Goal: Transaction & Acquisition: Purchase product/service

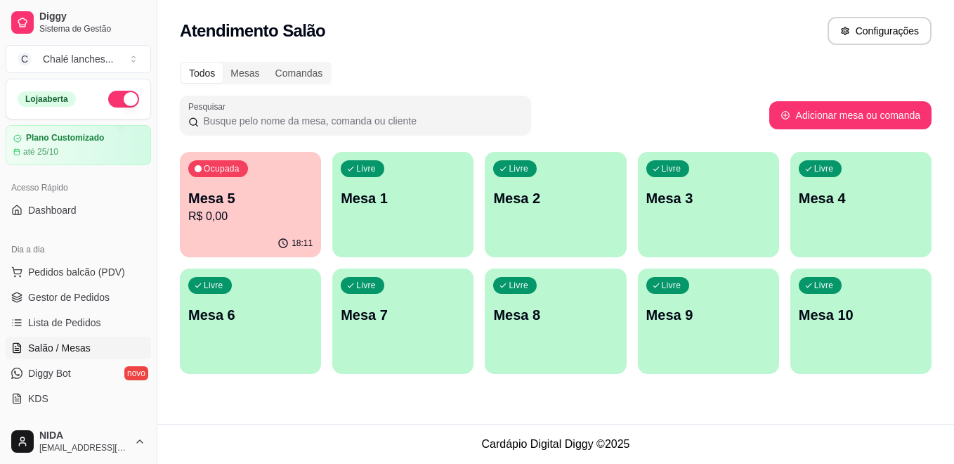
click at [226, 184] on div "Ocupada Mesa 5 R$ 0,00" at bounding box center [250, 191] width 141 height 78
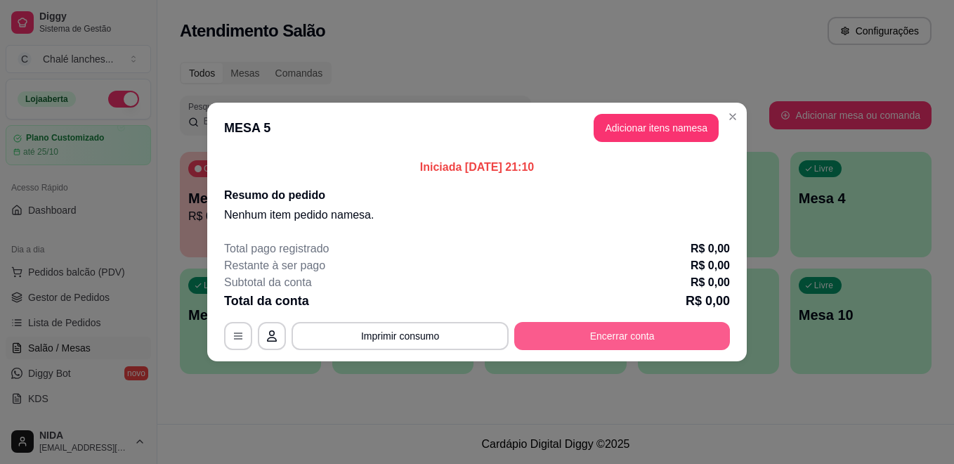
click at [718, 331] on button "Encerrar conta" at bounding box center [622, 336] width 216 height 28
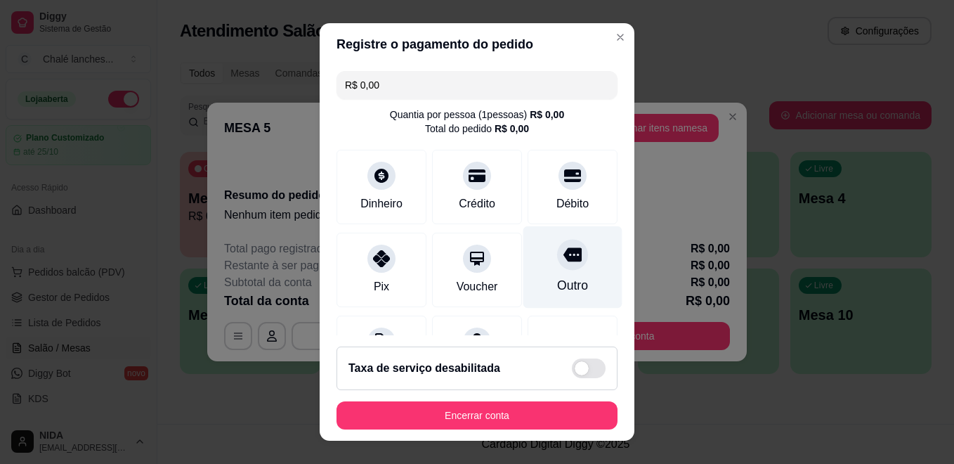
click at [560, 261] on div at bounding box center [572, 254] width 31 height 31
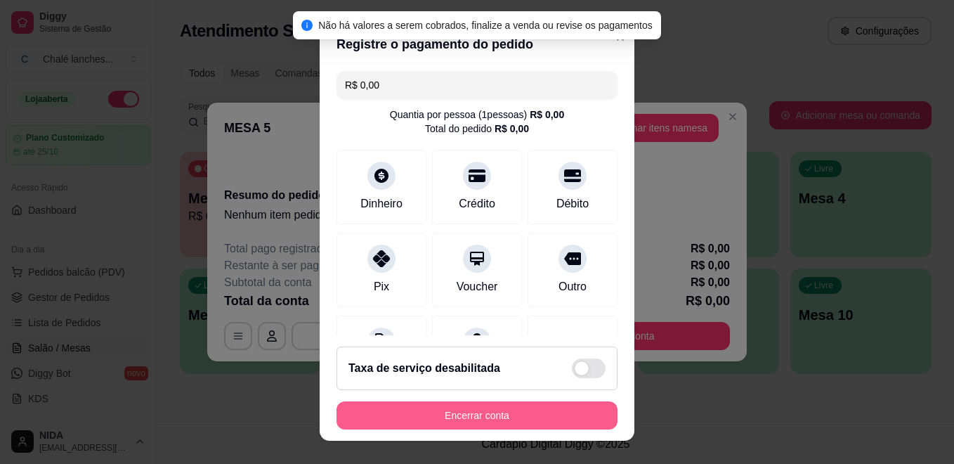
click at [545, 408] on button "Encerrar conta" at bounding box center [477, 415] width 281 height 28
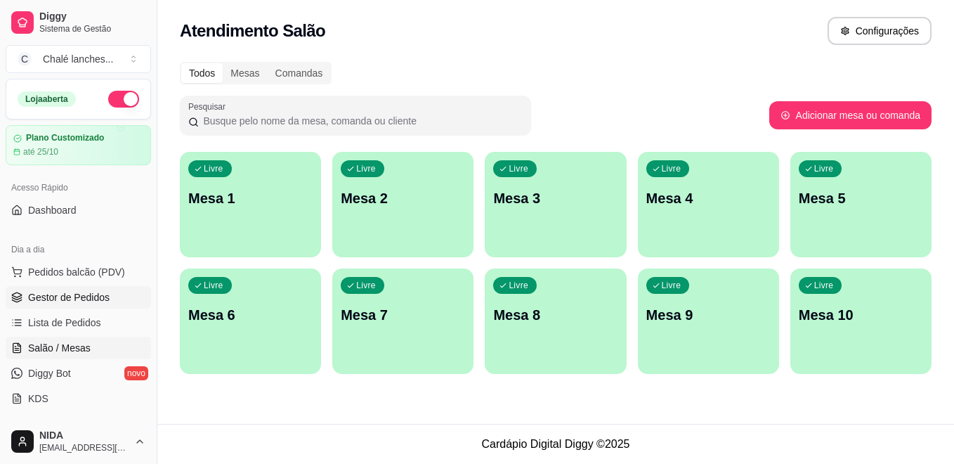
click at [76, 298] on span "Gestor de Pedidos" at bounding box center [69, 297] width 82 height 14
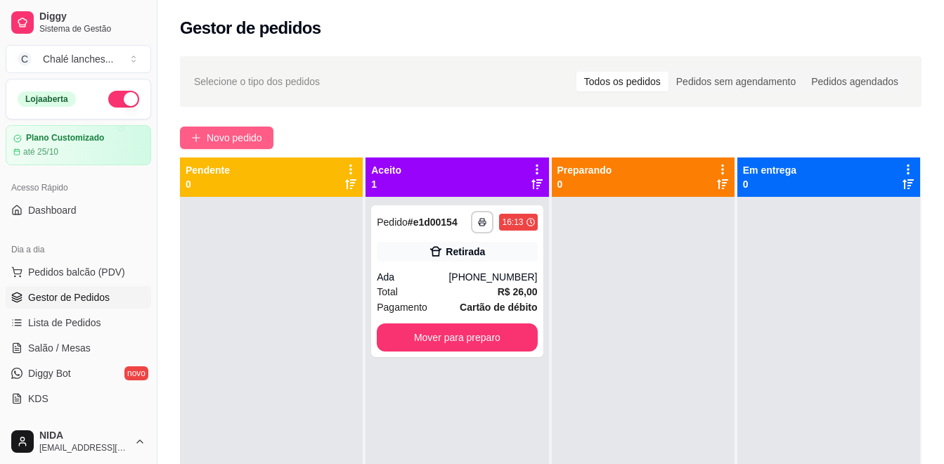
click at [249, 142] on span "Novo pedido" at bounding box center [235, 137] width 56 height 15
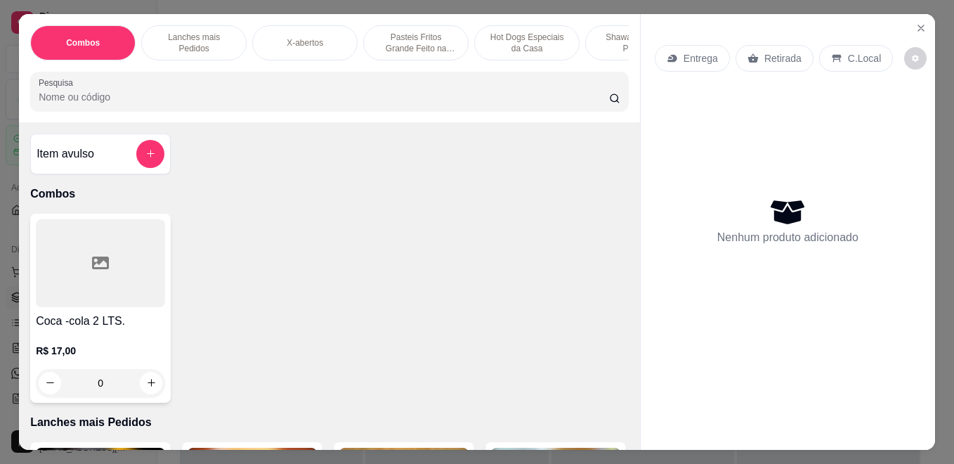
click at [526, 44] on p "Hot Dogs Especiais da Casa" at bounding box center [527, 43] width 82 height 22
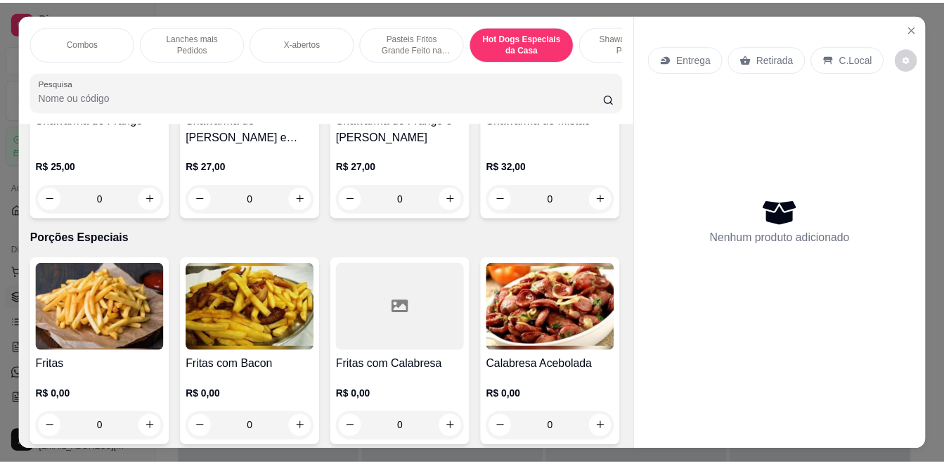
scroll to position [37, 0]
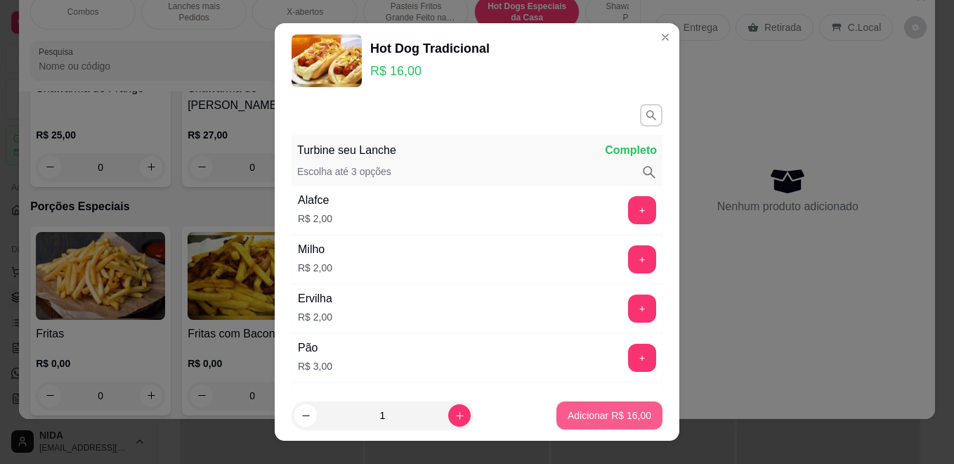
click at [622, 419] on p "Adicionar R$ 16,00" at bounding box center [610, 415] width 84 height 14
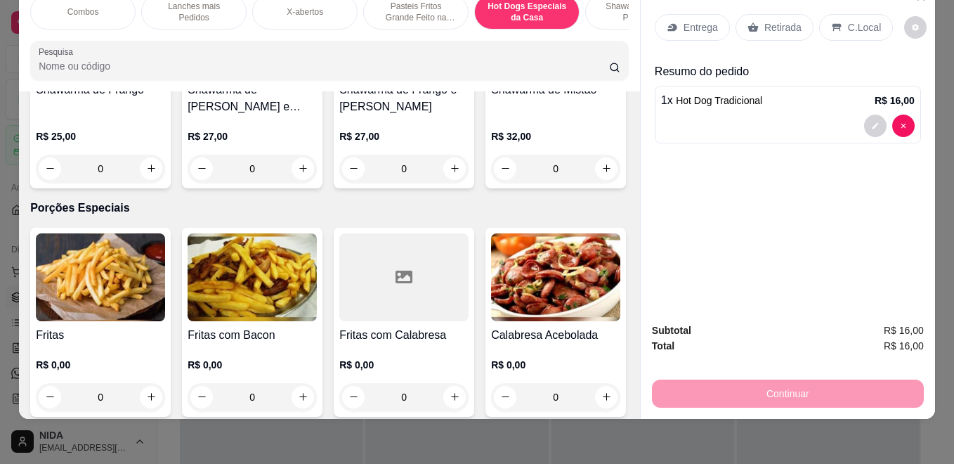
type input "1"
click at [799, 22] on div "Retirada" at bounding box center [775, 27] width 78 height 27
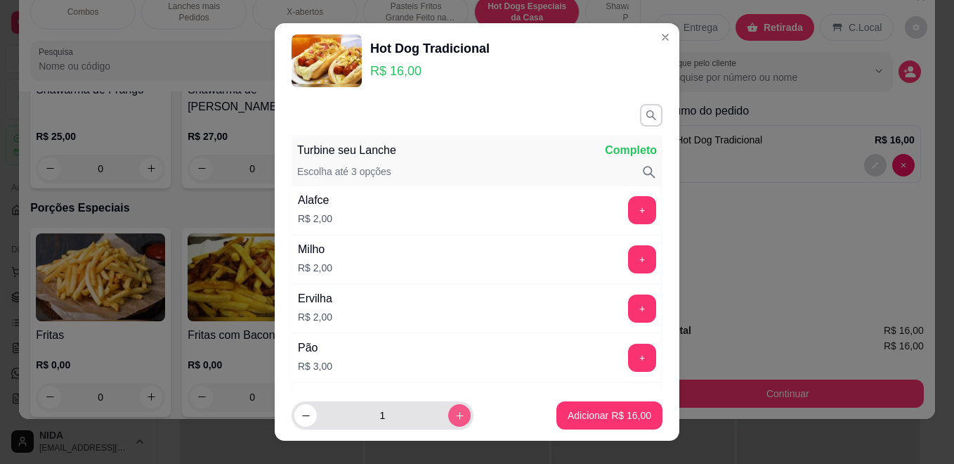
click at [448, 409] on button "increase-product-quantity" at bounding box center [459, 415] width 22 height 22
type input "2"
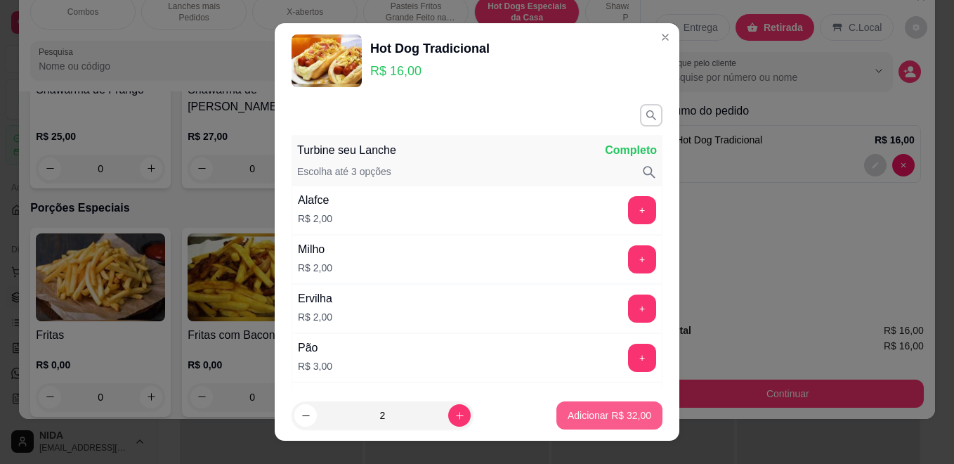
click at [602, 410] on p "Adicionar R$ 32,00" at bounding box center [610, 415] width 84 height 14
type input "3"
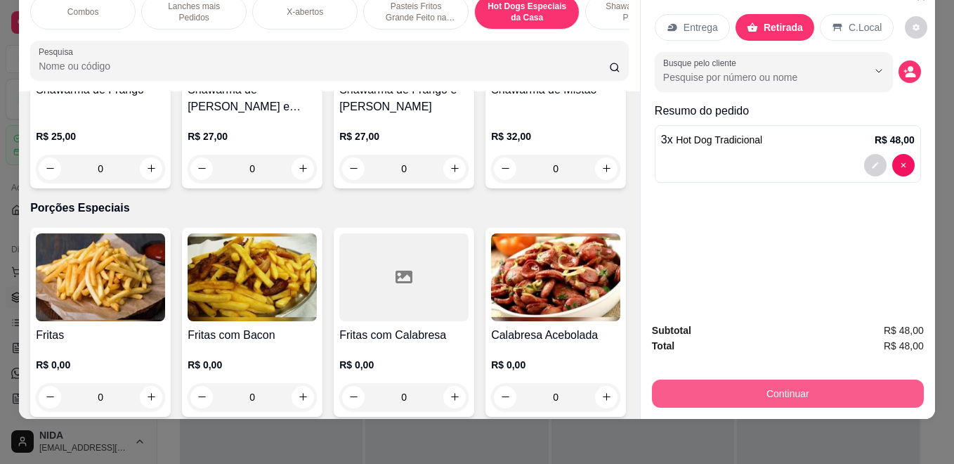
click at [784, 380] on button "Continuar" at bounding box center [788, 394] width 272 height 28
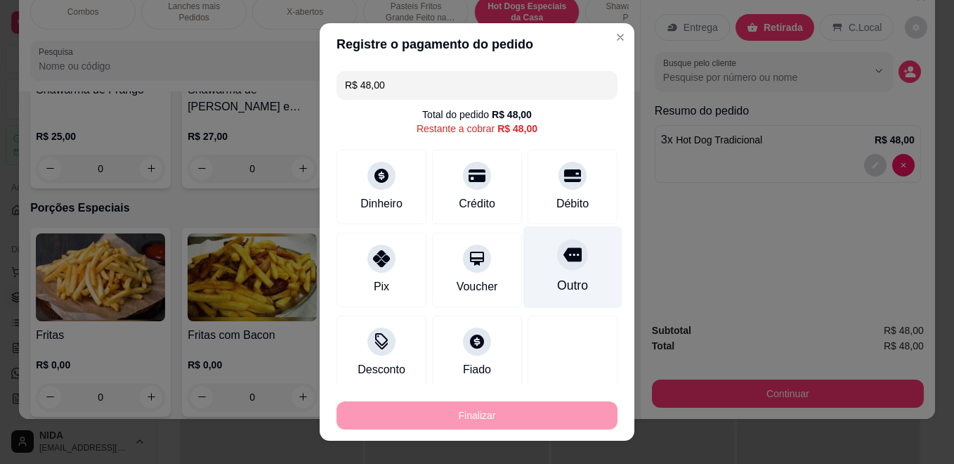
click at [564, 250] on icon at bounding box center [573, 255] width 18 height 14
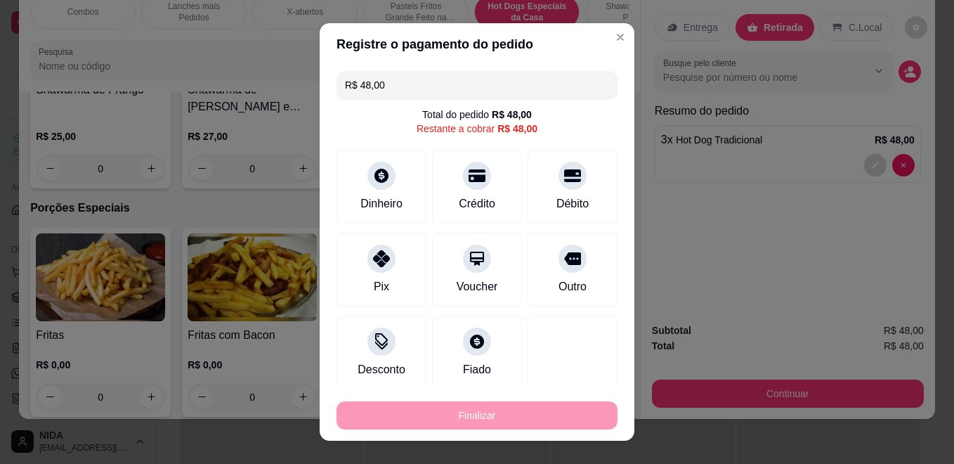
type input "R$ 0,00"
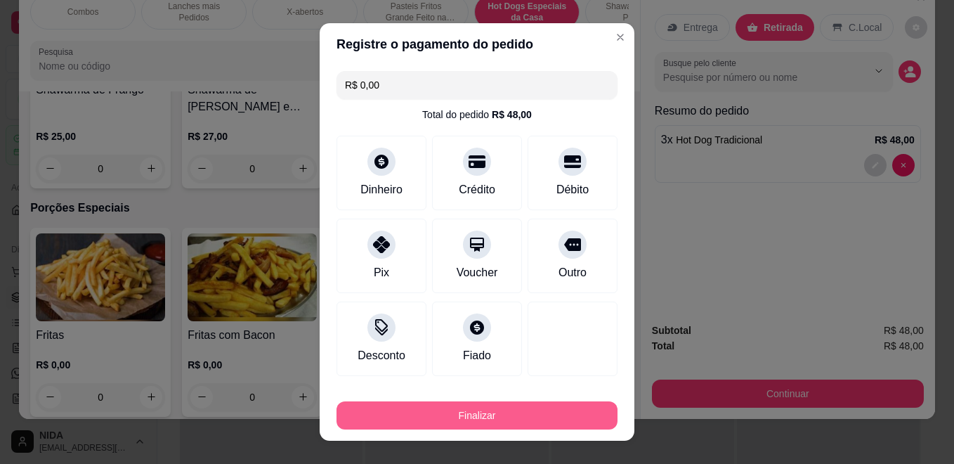
click at [511, 410] on button "Finalizar" at bounding box center [477, 415] width 281 height 28
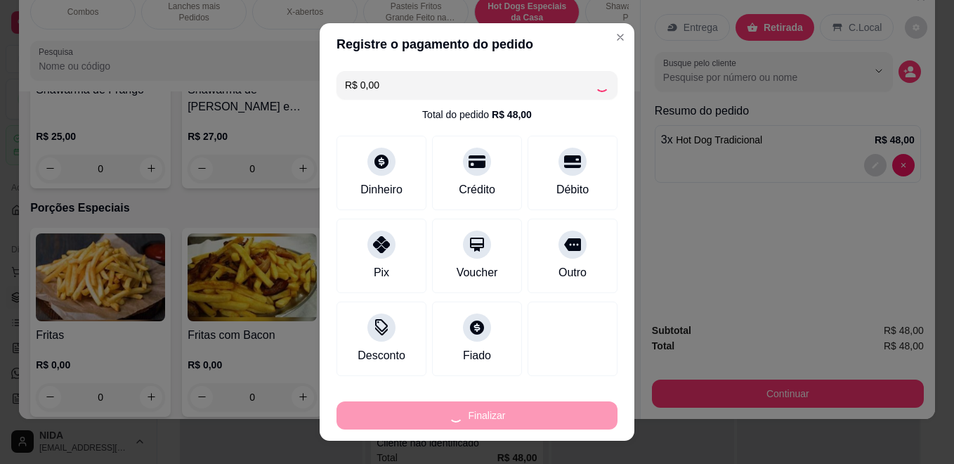
type input "0"
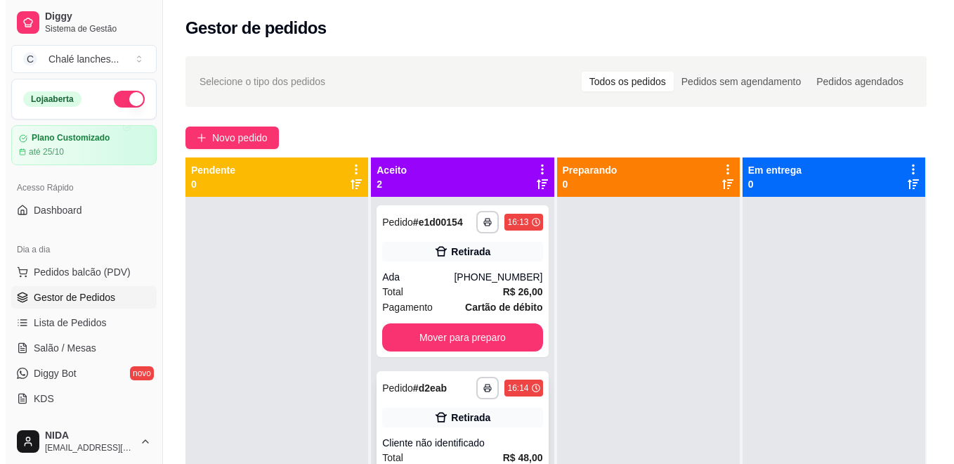
scroll to position [39, 0]
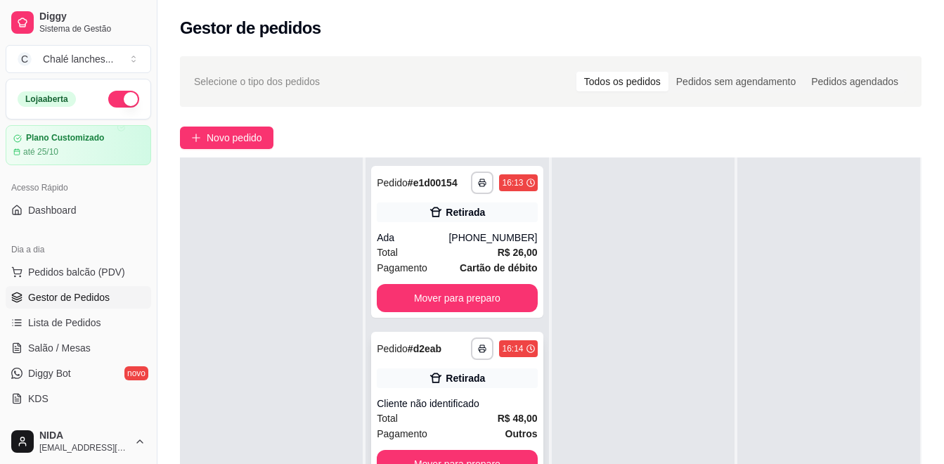
click at [472, 386] on div "Retirada" at bounding box center [457, 378] width 160 height 20
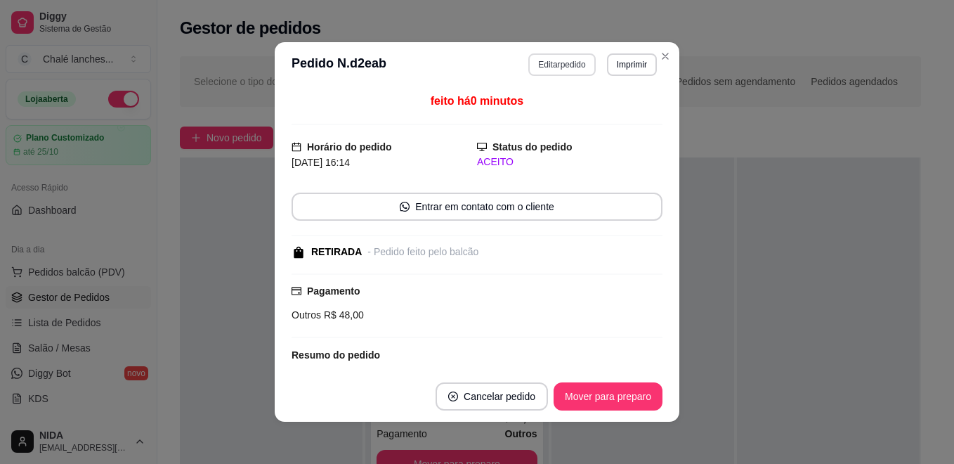
click at [551, 58] on button "Editar pedido" at bounding box center [562, 64] width 67 height 22
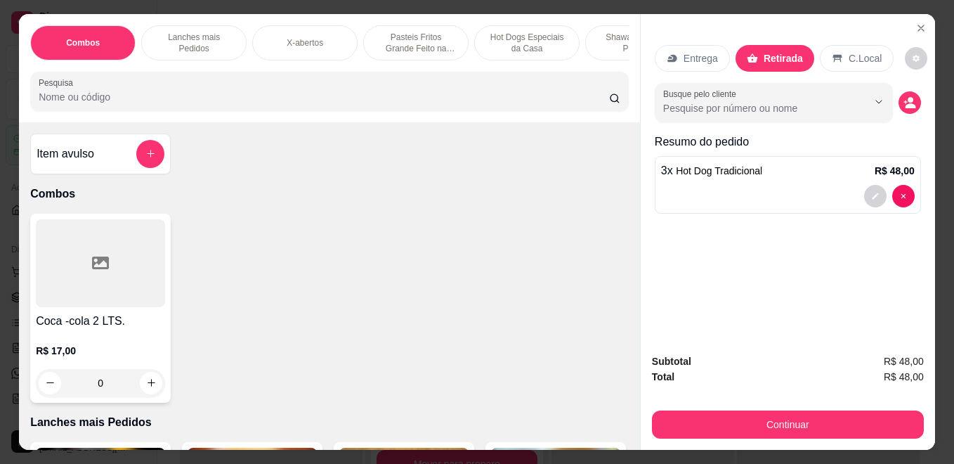
click at [757, 164] on div "3 x Hot Dog Tradicional R$ 48,00" at bounding box center [788, 170] width 254 height 17
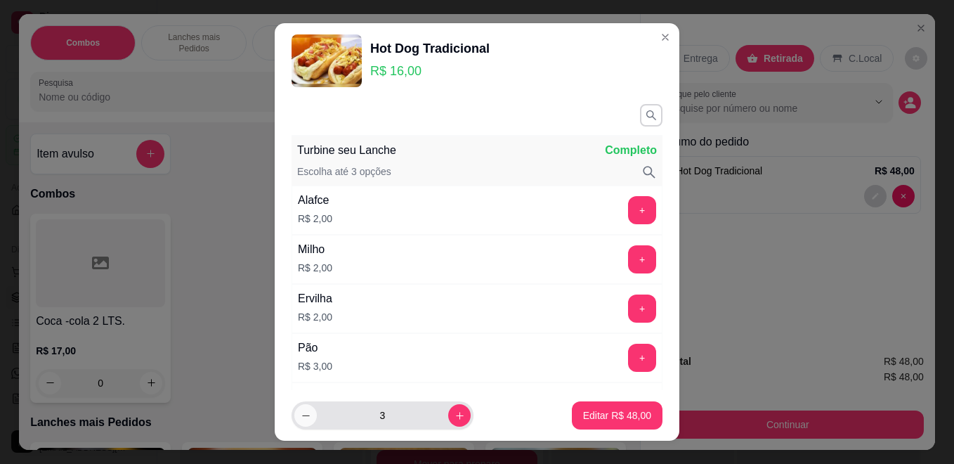
click at [302, 411] on icon "decrease-product-quantity" at bounding box center [306, 415] width 11 height 11
type input "2"
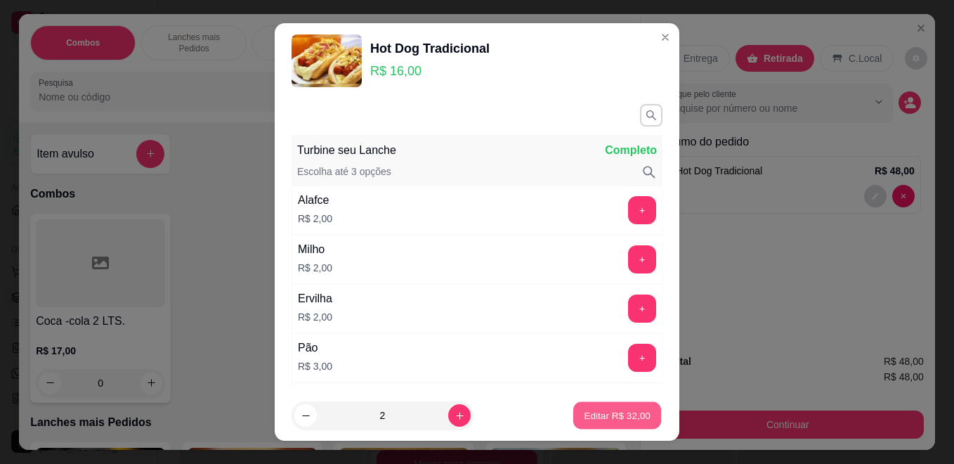
click at [621, 406] on button "Editar R$ 32,00" at bounding box center [617, 415] width 88 height 27
type input "2"
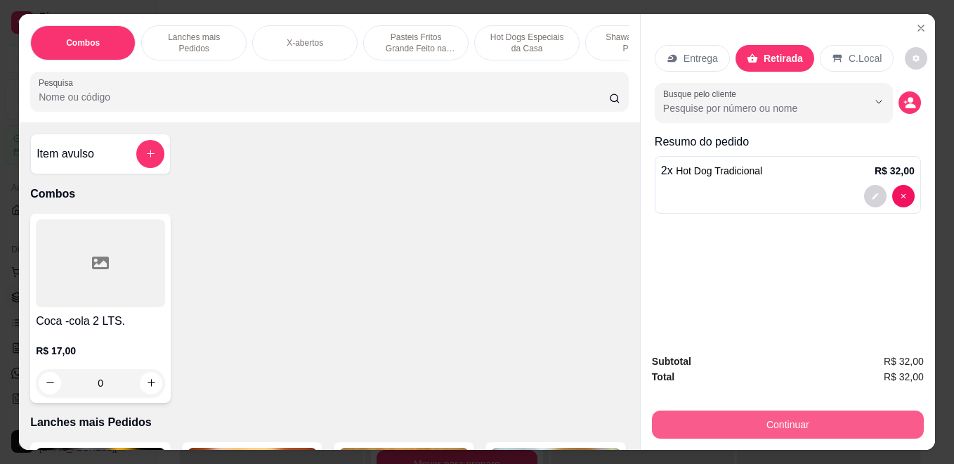
click at [784, 413] on button "Continuar" at bounding box center [788, 424] width 272 height 28
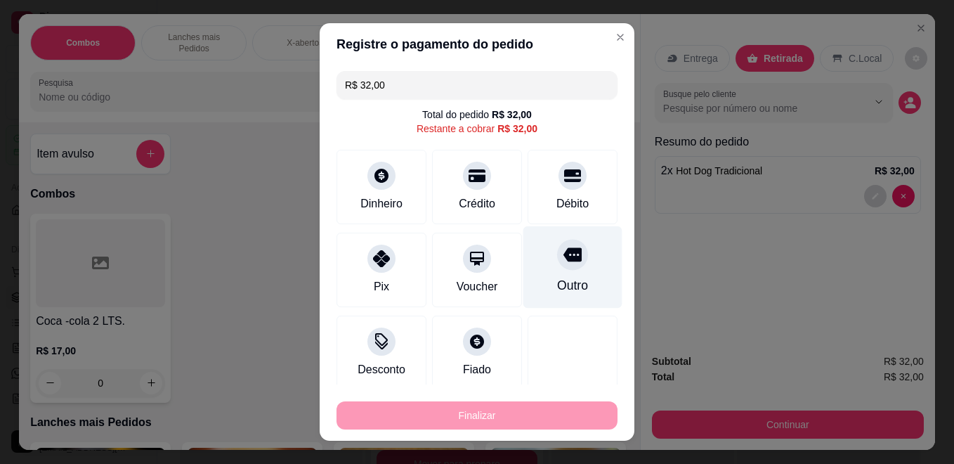
click at [564, 252] on icon at bounding box center [573, 255] width 18 height 14
type input "R$ 0,00"
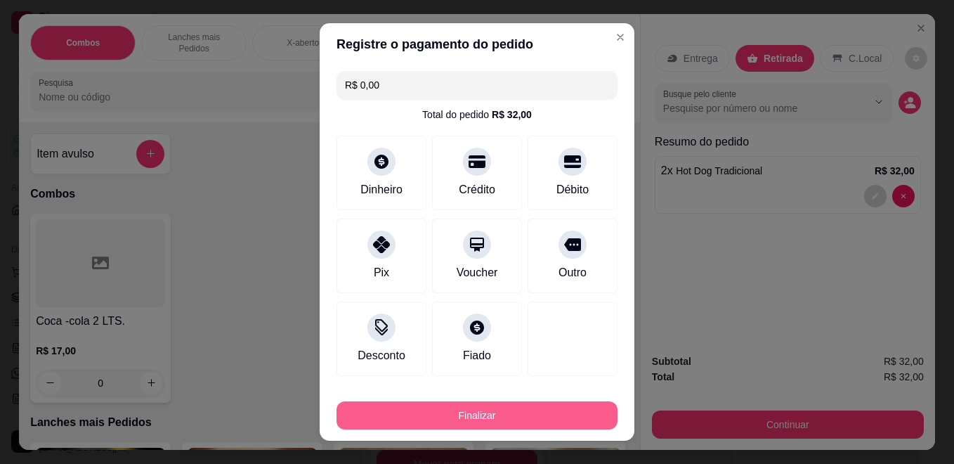
click at [524, 412] on button "Finalizar" at bounding box center [477, 415] width 281 height 28
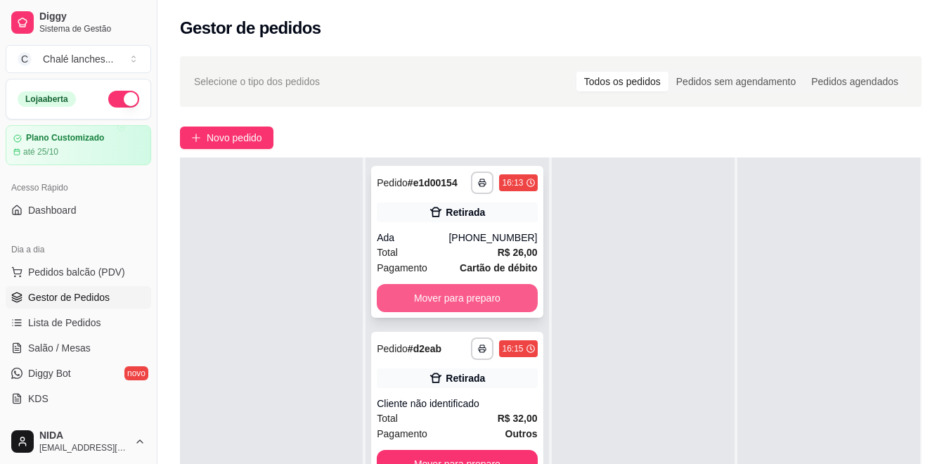
click at [458, 294] on button "Mover para preparo" at bounding box center [457, 298] width 160 height 28
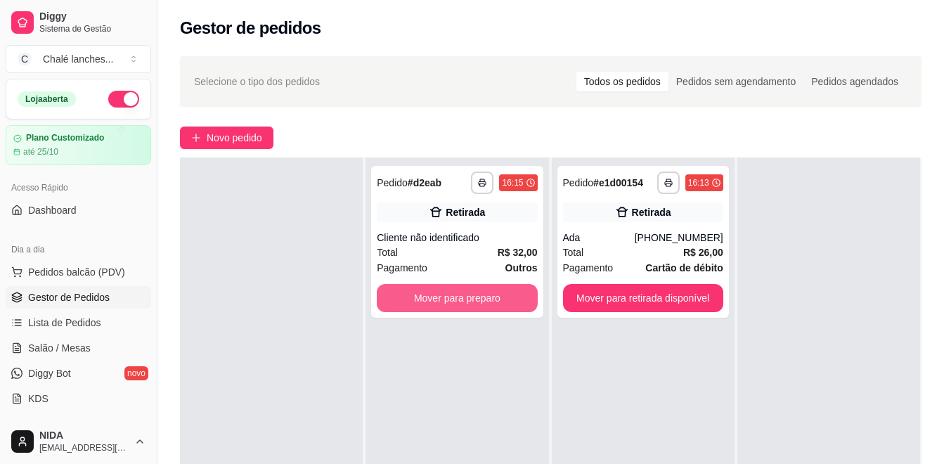
click at [456, 303] on button "Mover para preparo" at bounding box center [457, 298] width 160 height 28
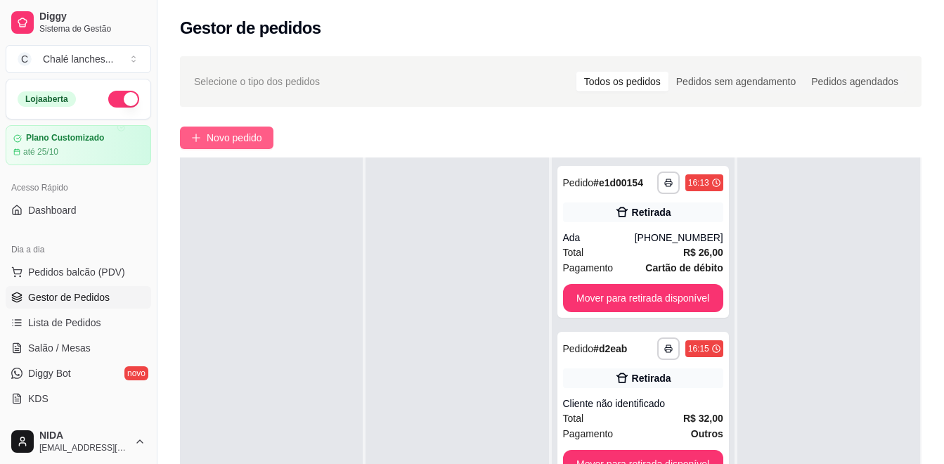
click at [223, 134] on span "Novo pedido" at bounding box center [235, 137] width 56 height 15
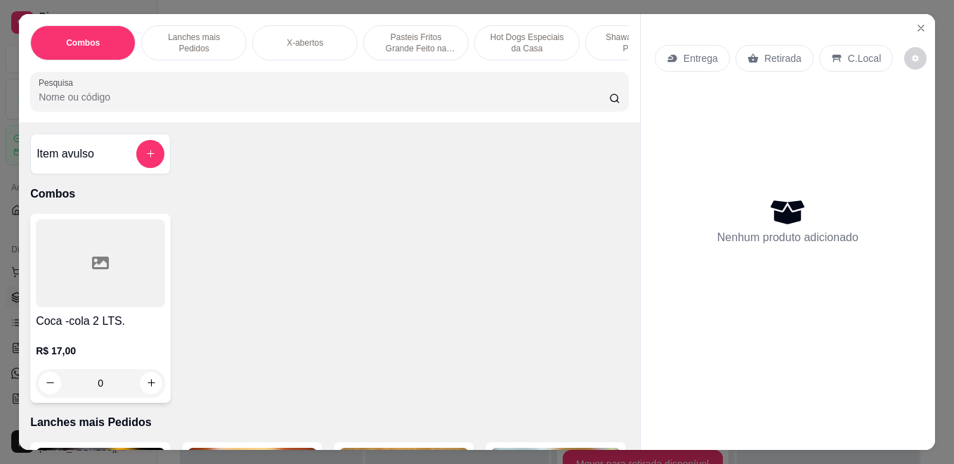
click at [521, 37] on p "Hot Dogs Especiais da Casa" at bounding box center [527, 43] width 82 height 22
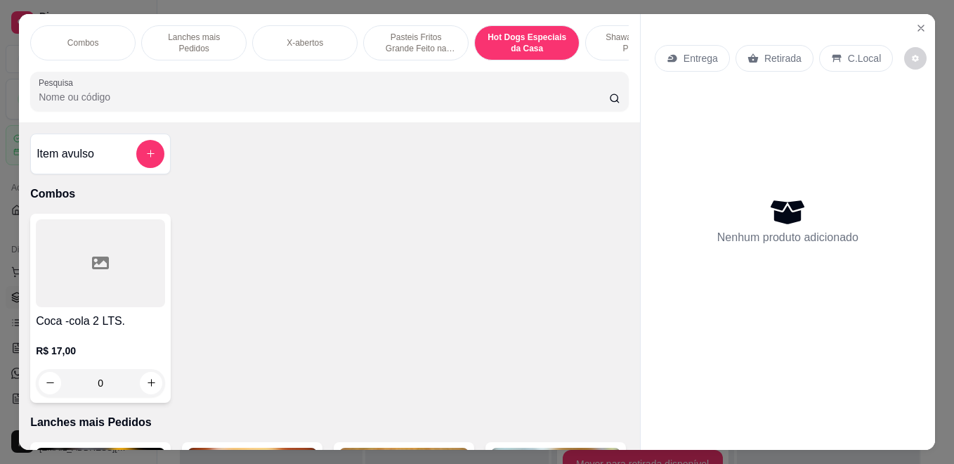
scroll to position [37, 0]
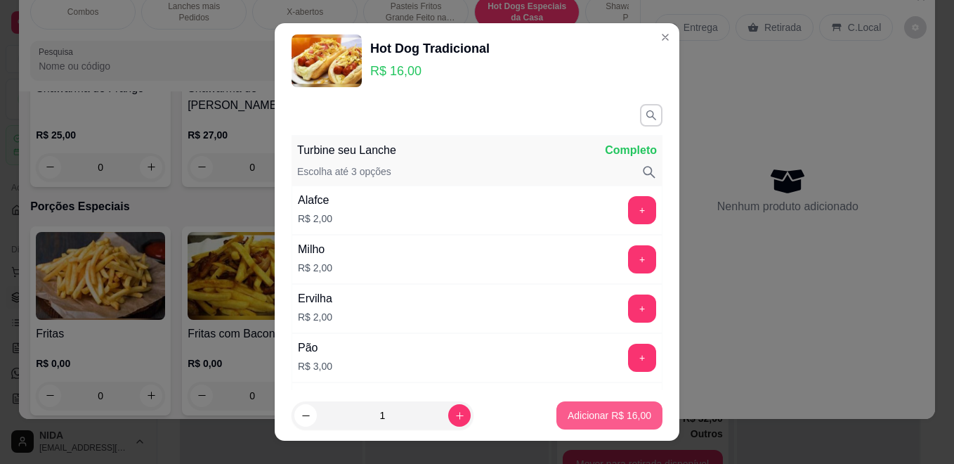
click at [603, 412] on p "Adicionar R$ 16,00" at bounding box center [610, 415] width 84 height 14
type input "1"
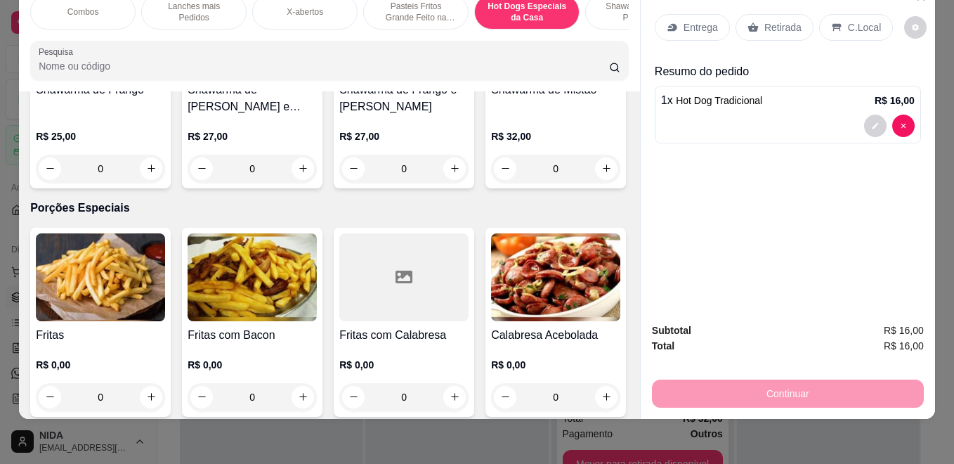
click at [760, 100] on div "1 x Hot Dog Tradicional R$ 16,00" at bounding box center [788, 115] width 266 height 58
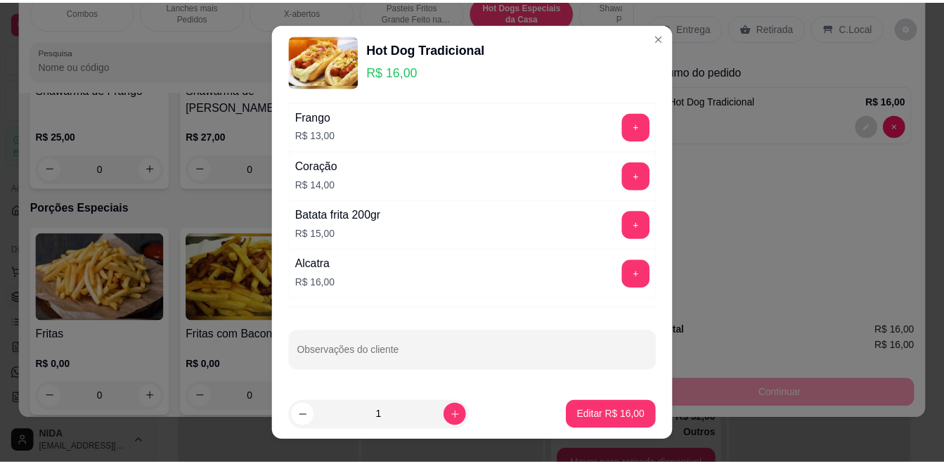
scroll to position [22, 0]
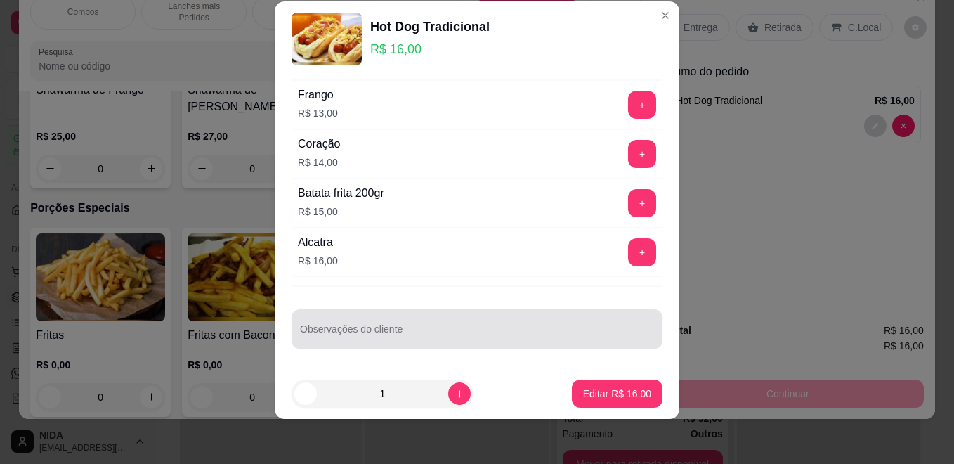
click at [415, 325] on div at bounding box center [477, 329] width 354 height 28
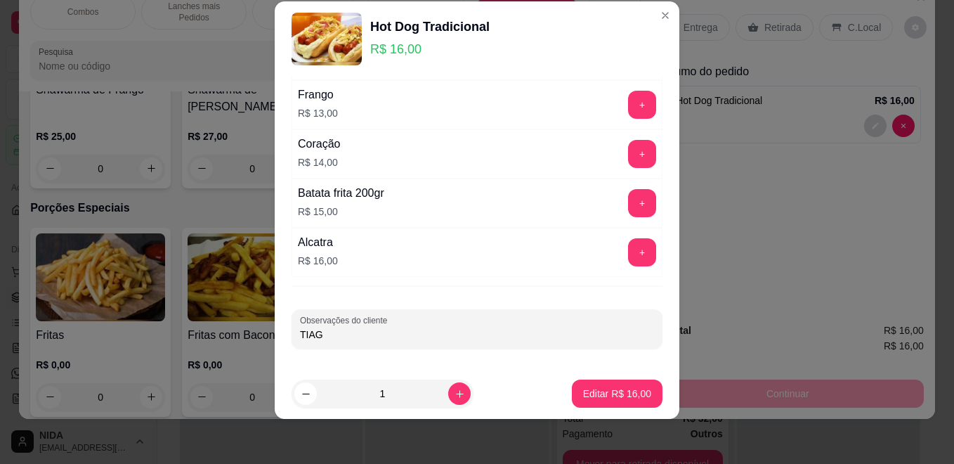
type input "TIAGO"
click at [610, 393] on p "Editar R$ 16,00" at bounding box center [617, 393] width 66 height 13
type input "0"
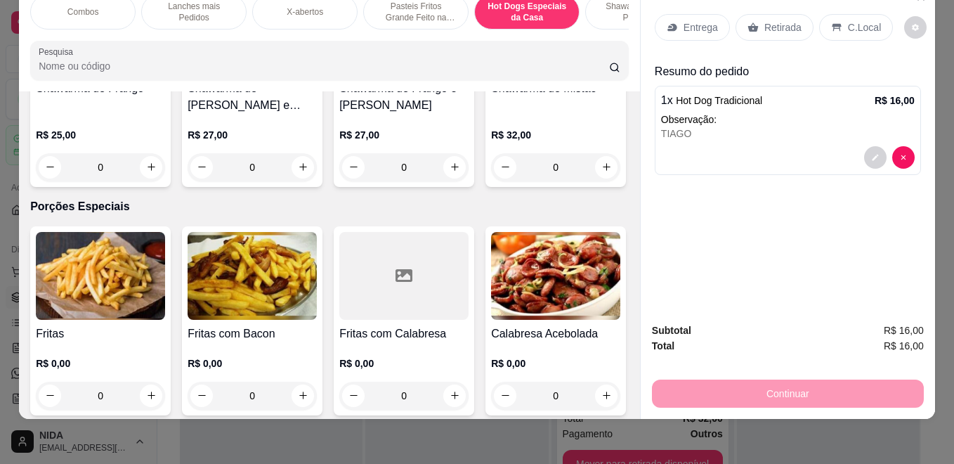
click at [784, 24] on div "Retirada" at bounding box center [775, 27] width 78 height 27
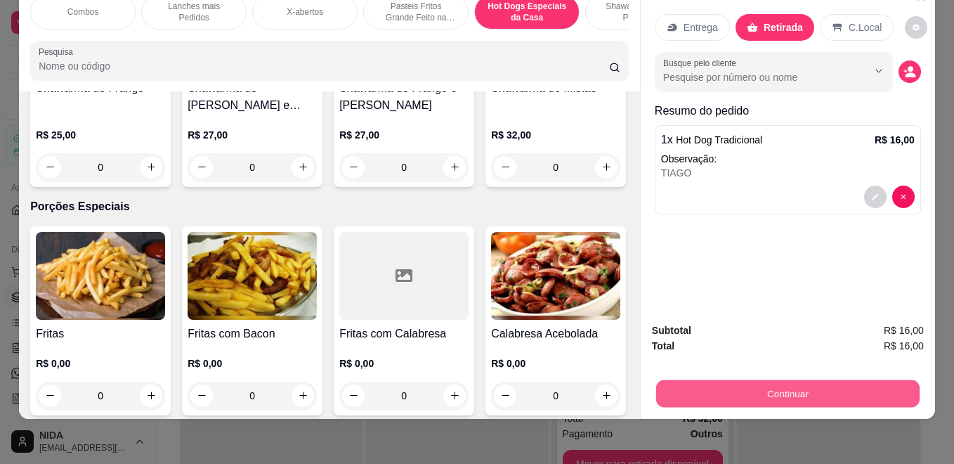
click at [784, 380] on button "Continuar" at bounding box center [788, 393] width 264 height 27
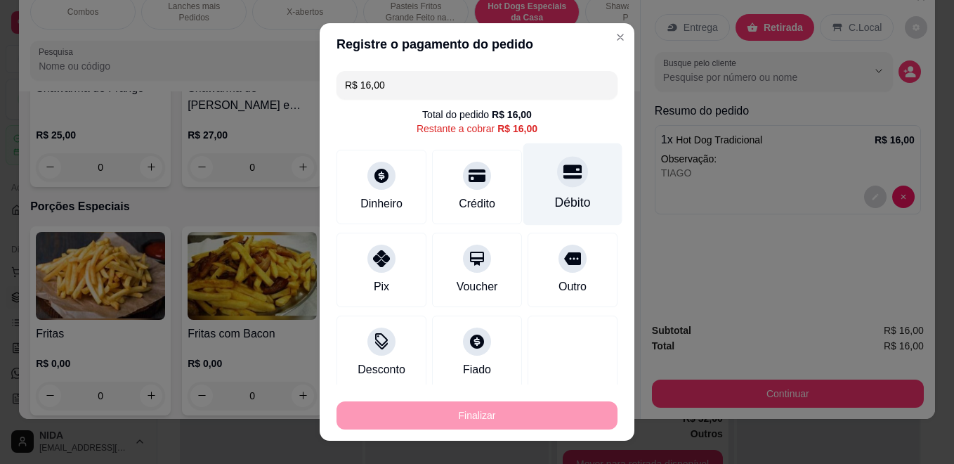
click at [546, 153] on div "Débito" at bounding box center [573, 184] width 99 height 82
click at [564, 165] on icon at bounding box center [573, 172] width 18 height 14
type input "R$ 0,00"
click at [564, 165] on icon at bounding box center [573, 172] width 18 height 14
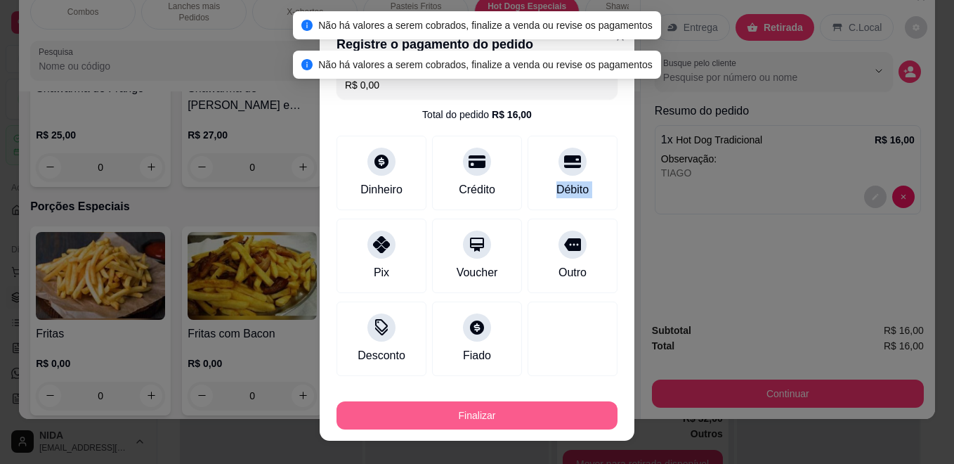
click at [521, 413] on button "Finalizar" at bounding box center [477, 415] width 281 height 28
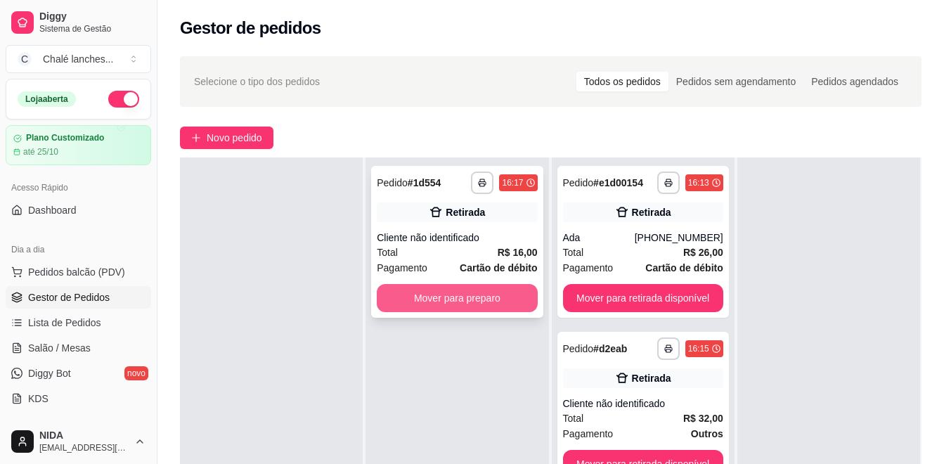
click at [468, 302] on button "Mover para preparo" at bounding box center [457, 298] width 160 height 28
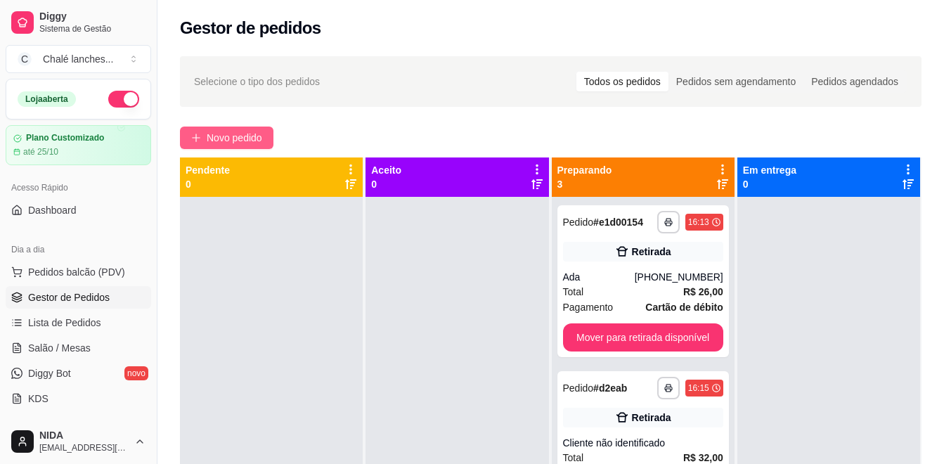
click at [257, 133] on span "Novo pedido" at bounding box center [235, 137] width 56 height 15
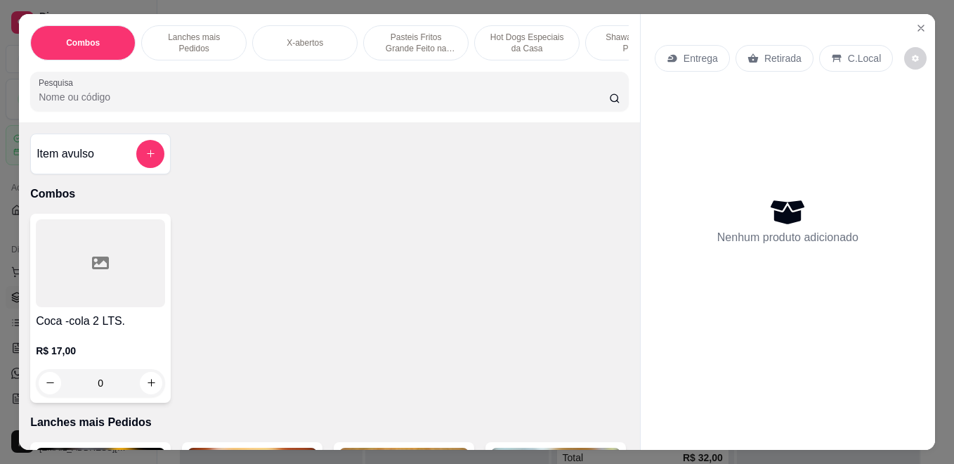
click at [404, 32] on p "Pasteis Fritos Grande Feito na Hora" at bounding box center [416, 43] width 82 height 22
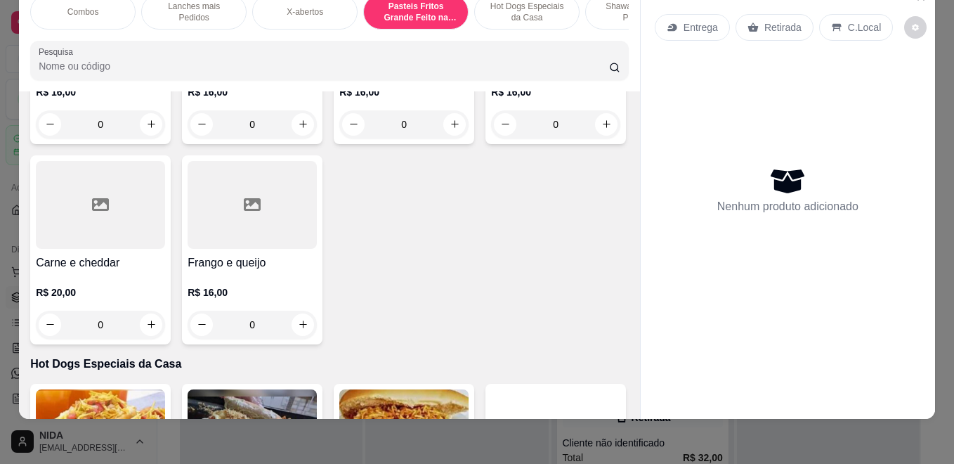
scroll to position [2242, 0]
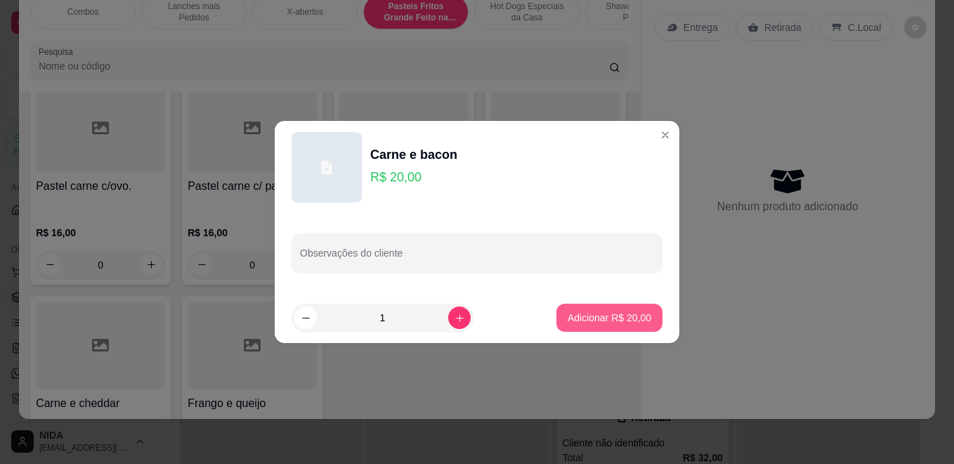
click at [614, 305] on button "Adicionar R$ 20,00" at bounding box center [610, 318] width 106 height 28
type input "1"
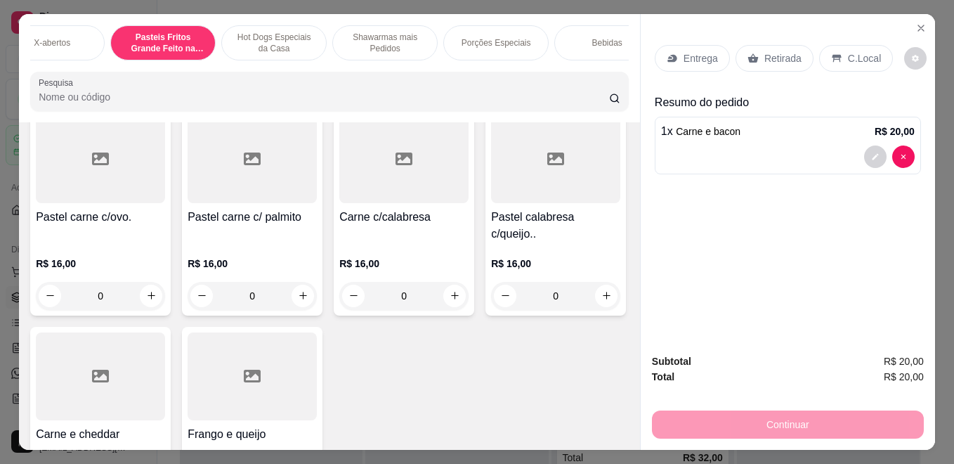
scroll to position [0, 284]
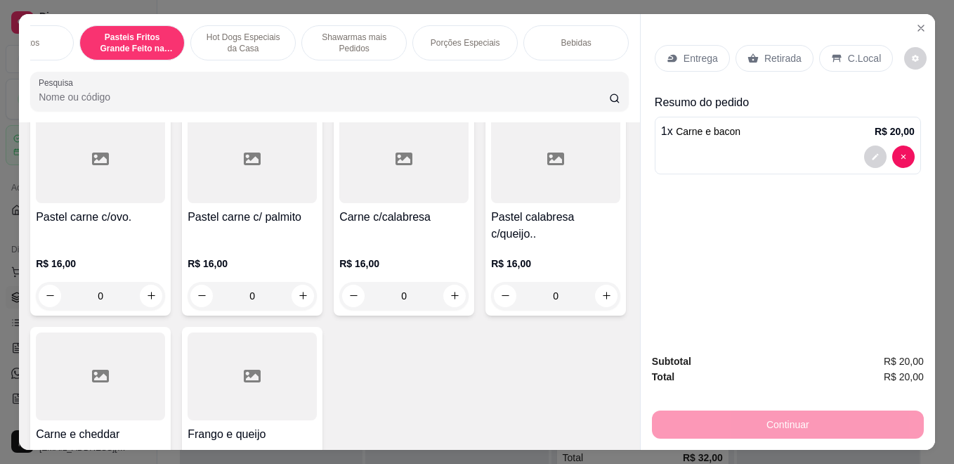
click at [578, 38] on p "Bebidas" at bounding box center [576, 42] width 30 height 11
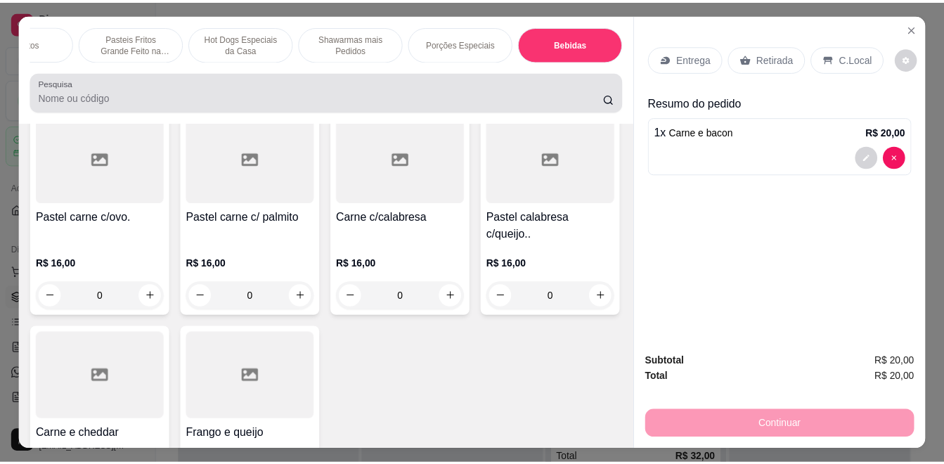
scroll to position [37, 0]
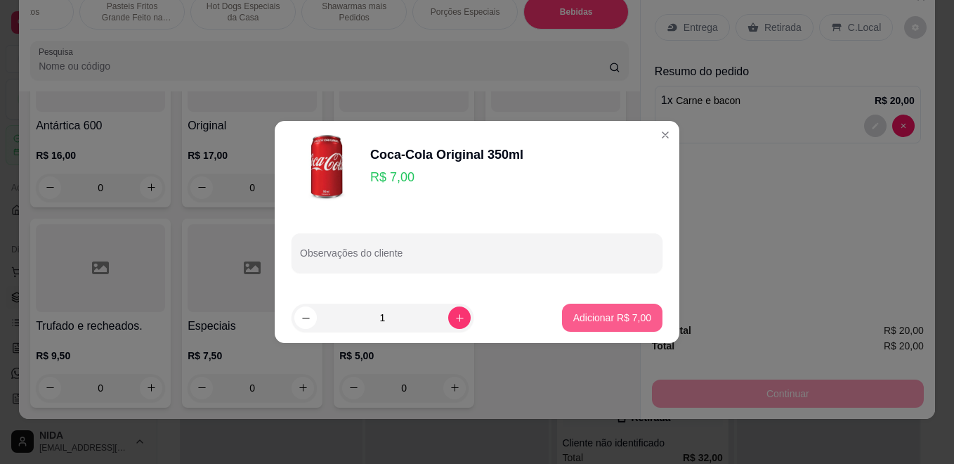
click at [583, 309] on button "Adicionar R$ 7,00" at bounding box center [612, 318] width 101 height 28
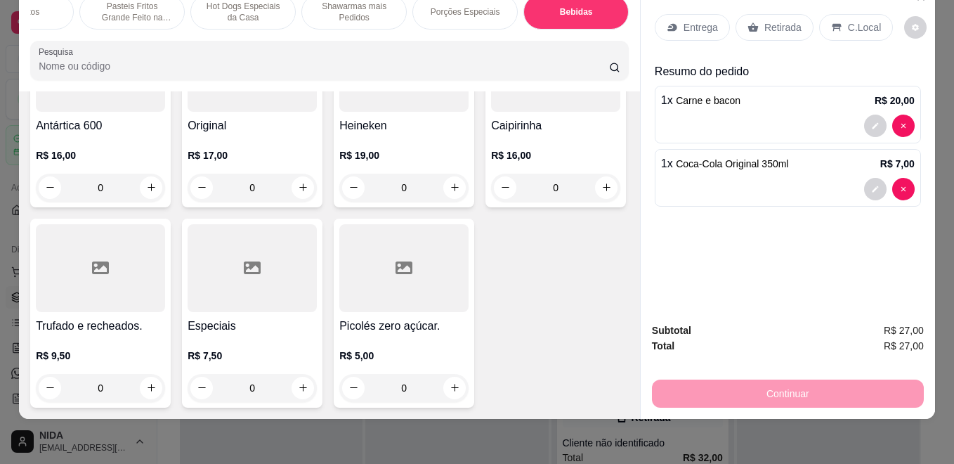
type input "1"
click at [780, 20] on p "Retirada" at bounding box center [783, 27] width 37 height 14
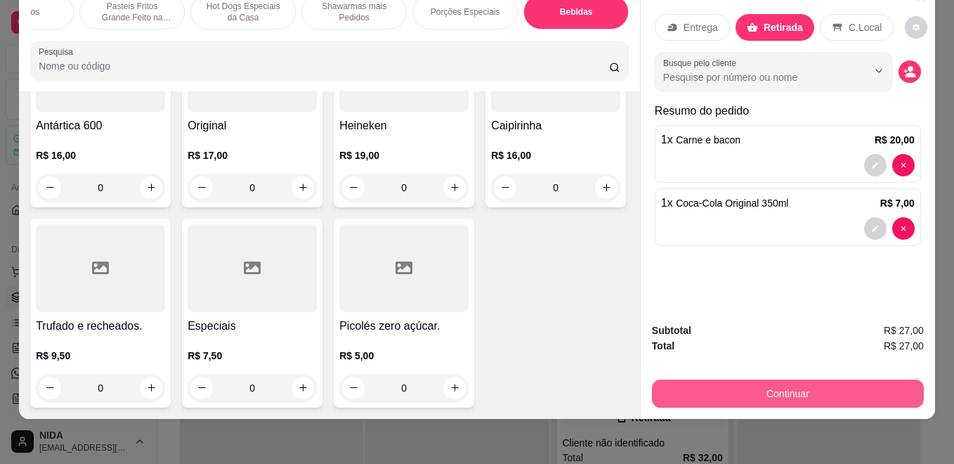
click at [811, 380] on button "Continuar" at bounding box center [788, 394] width 272 height 28
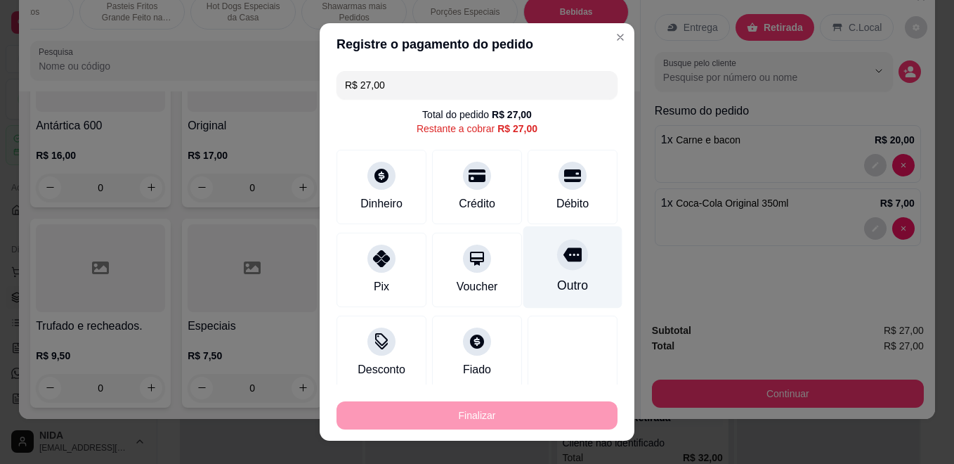
click at [564, 258] on icon at bounding box center [573, 255] width 18 height 14
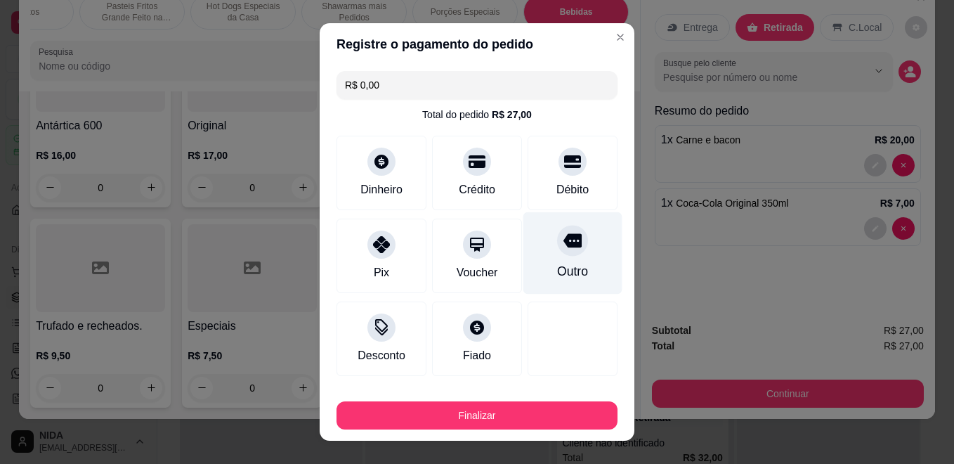
type input "R$ 0,00"
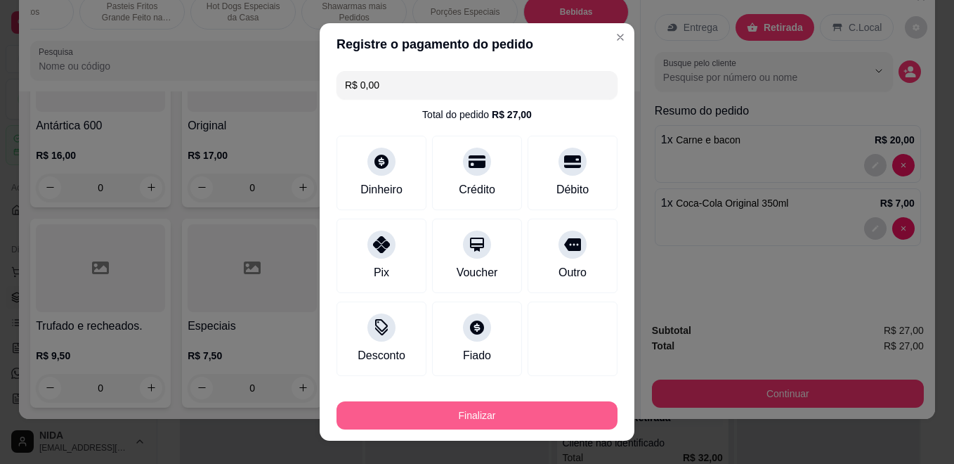
click at [498, 415] on button "Finalizar" at bounding box center [477, 415] width 281 height 28
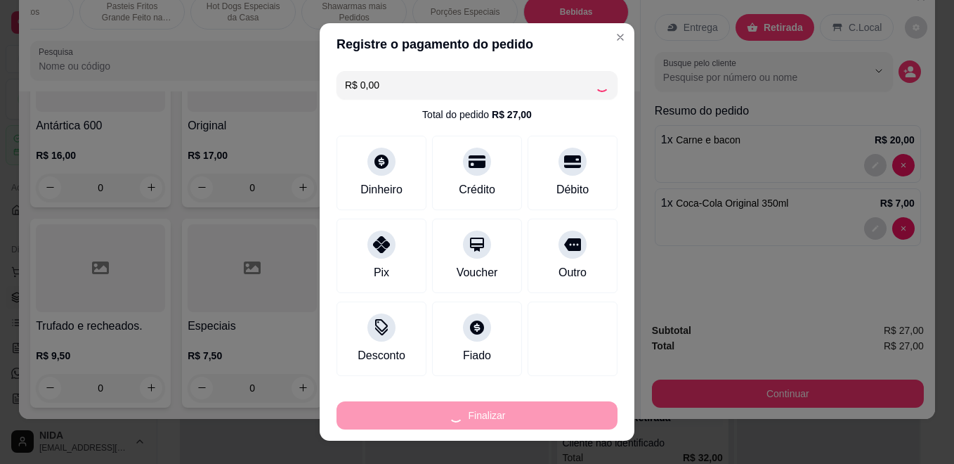
type input "0"
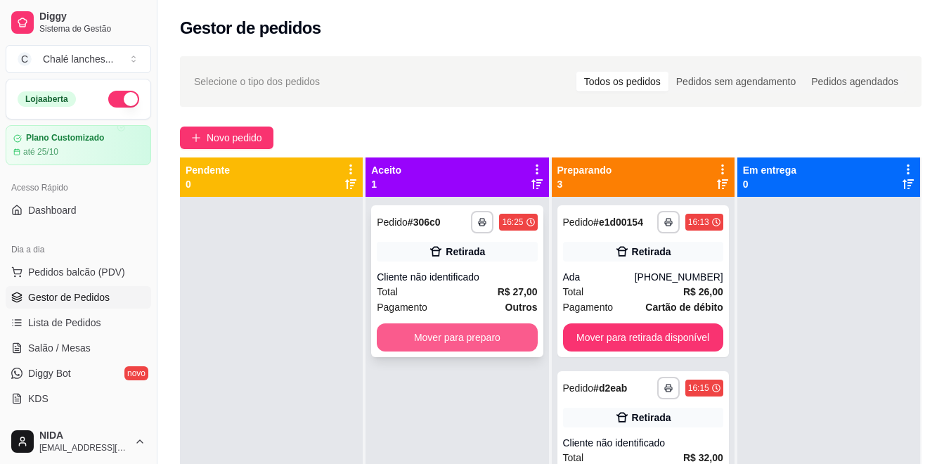
click at [484, 333] on button "Mover para preparo" at bounding box center [457, 337] width 160 height 28
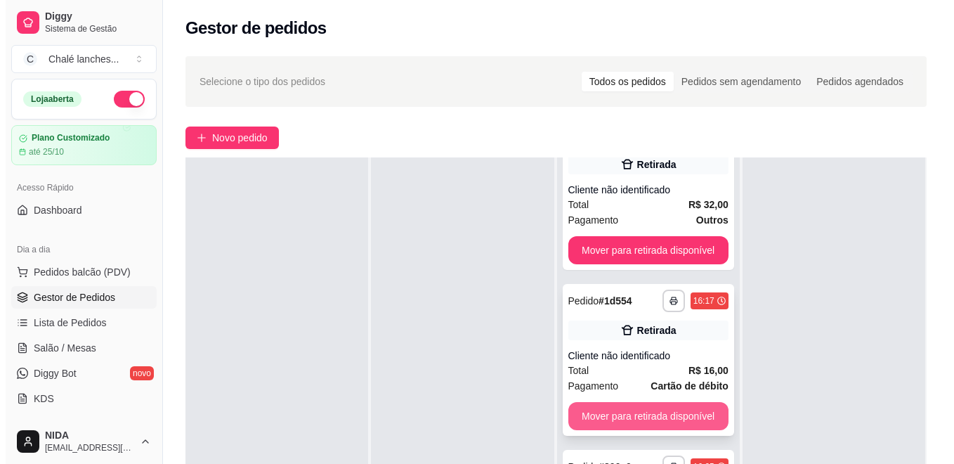
scroll to position [211, 0]
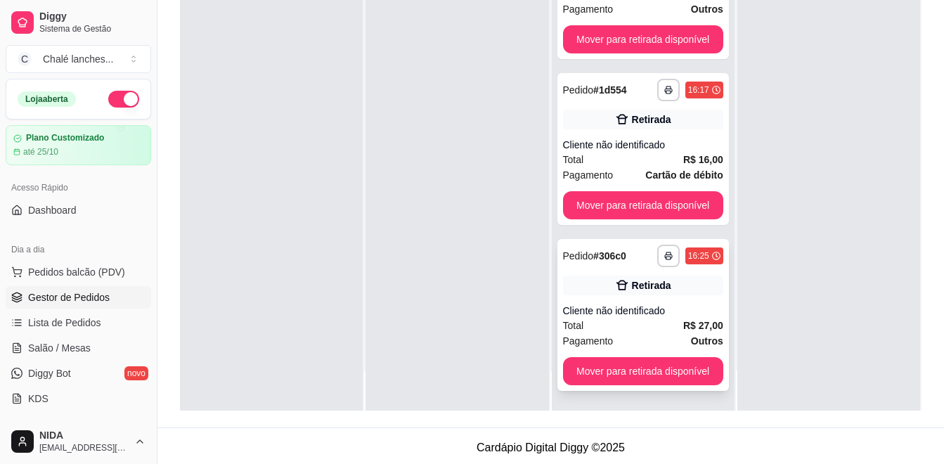
click at [646, 312] on div "Cliente não identificado" at bounding box center [643, 311] width 160 height 14
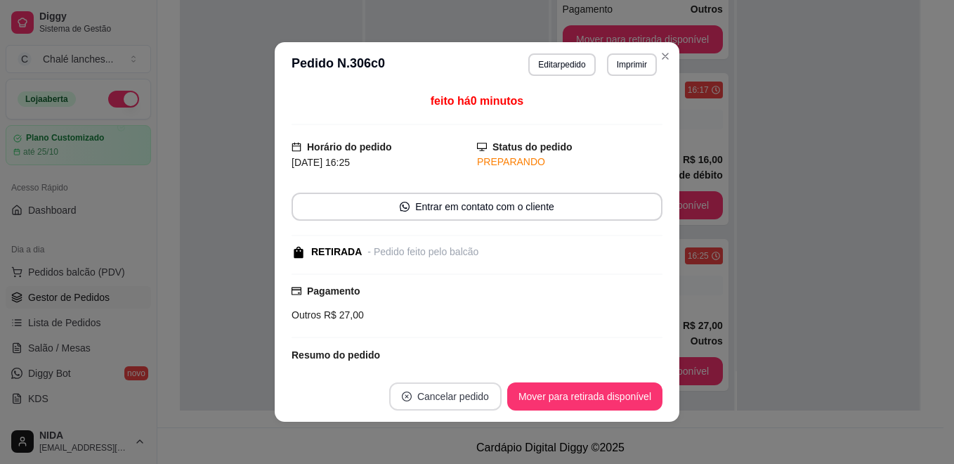
click at [456, 385] on button "Cancelar pedido" at bounding box center [445, 396] width 112 height 28
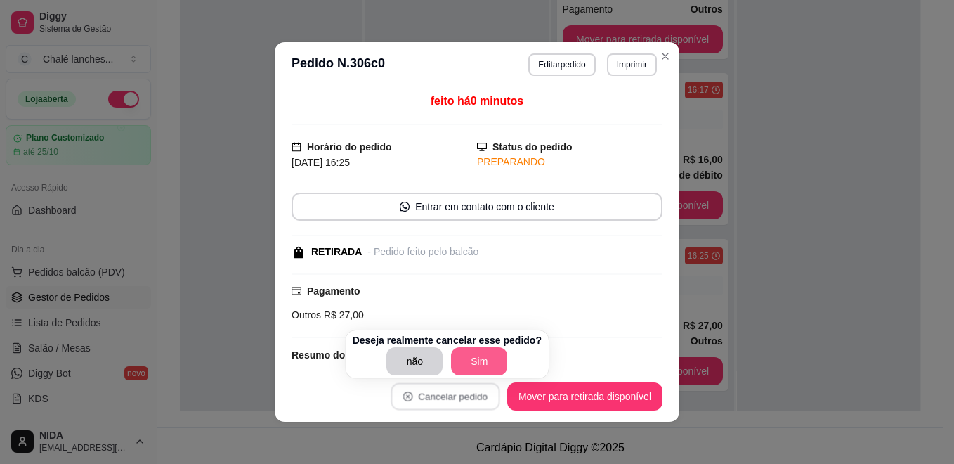
click at [478, 363] on button "Sim" at bounding box center [479, 361] width 56 height 28
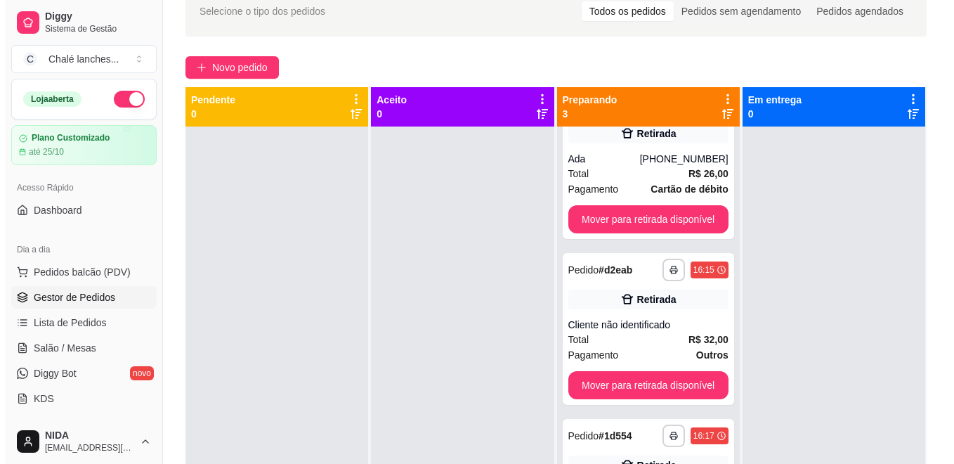
scroll to position [0, 0]
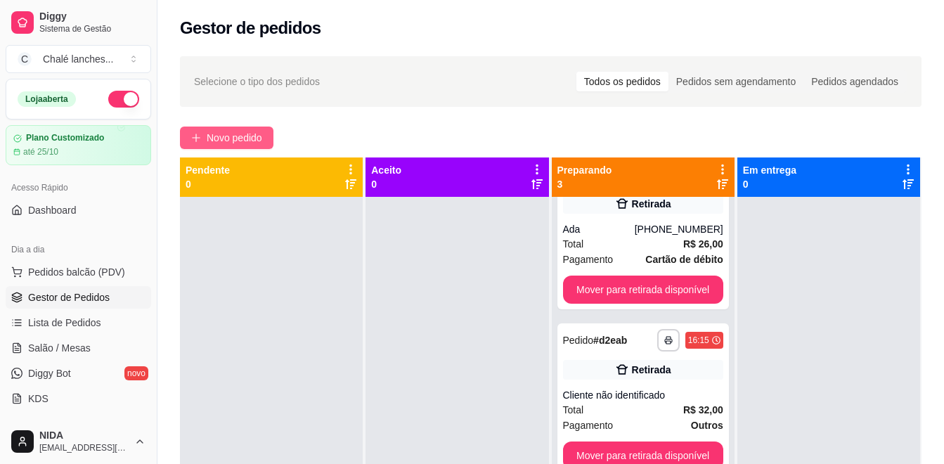
click at [262, 127] on button "Novo pedido" at bounding box center [226, 138] width 93 height 22
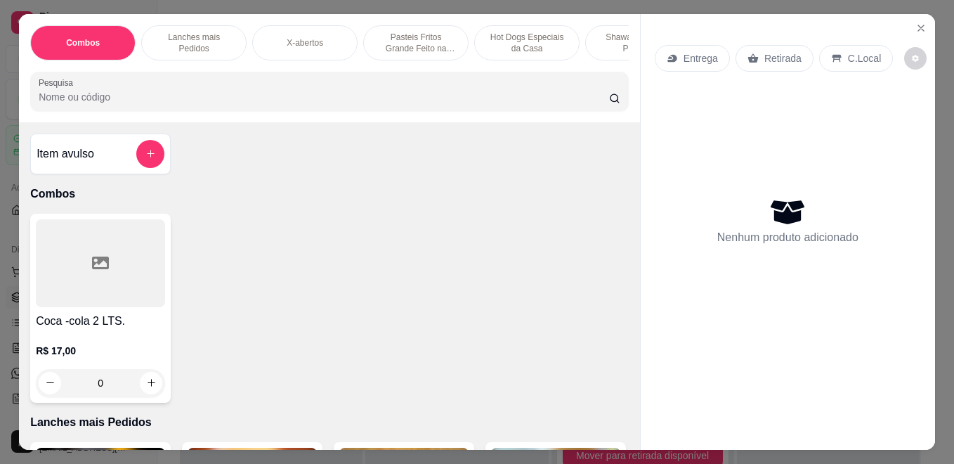
click at [415, 32] on p "Pasteis Fritos Grande Feito na Hora" at bounding box center [416, 43] width 82 height 22
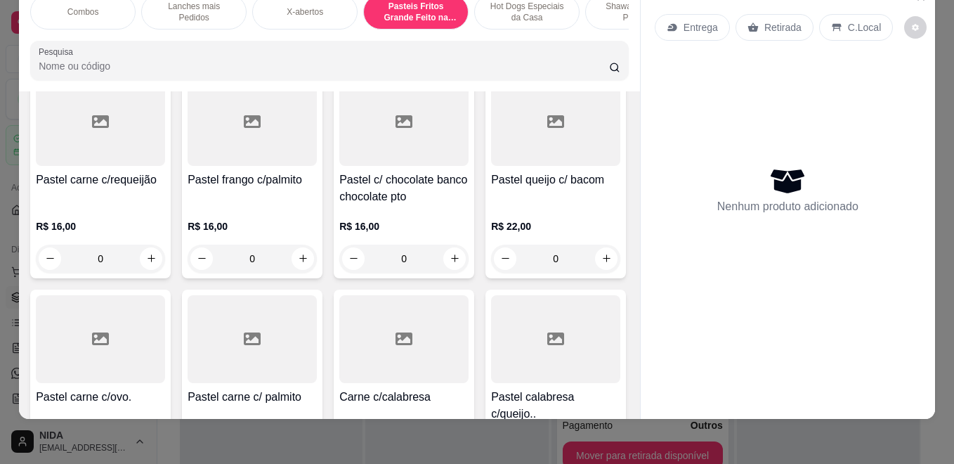
scroll to position [2101, 0]
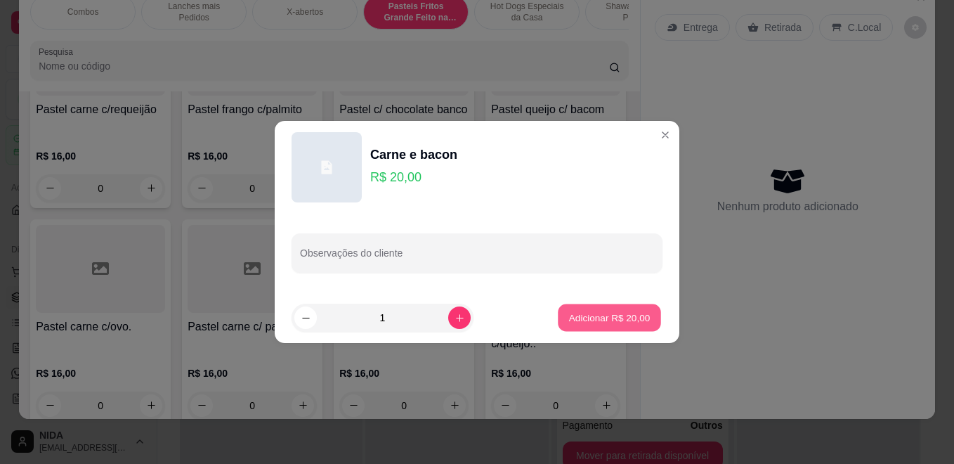
click at [619, 314] on p "Adicionar R$ 20,00" at bounding box center [610, 317] width 82 height 13
type input "1"
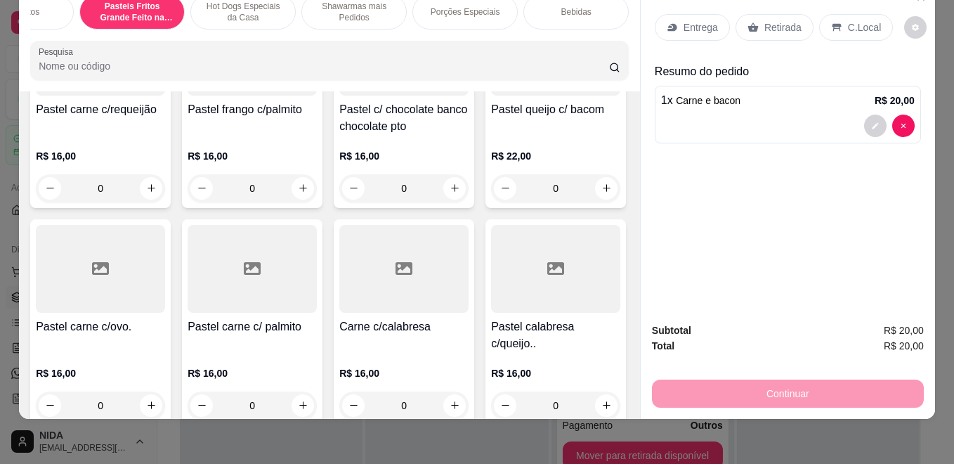
scroll to position [0, 0]
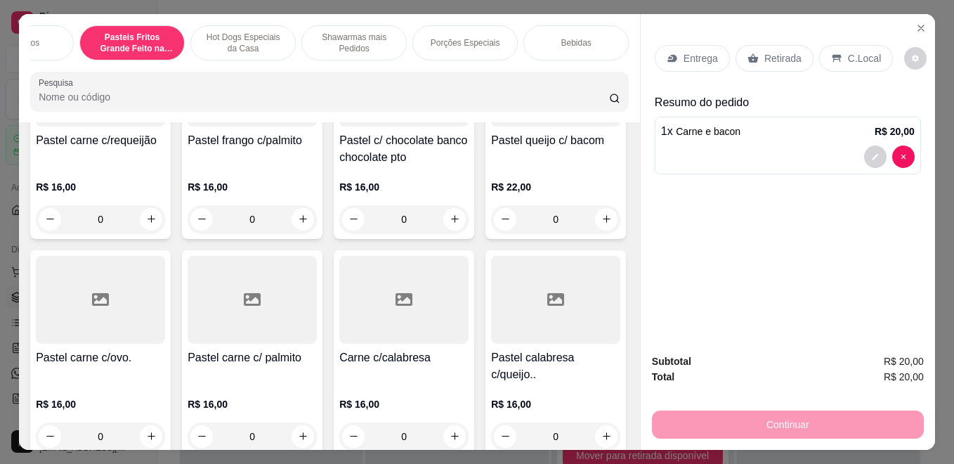
drag, startPoint x: 583, startPoint y: 38, endPoint x: 433, endPoint y: 117, distance: 169.1
click at [583, 40] on p "Bebidas" at bounding box center [576, 42] width 30 height 11
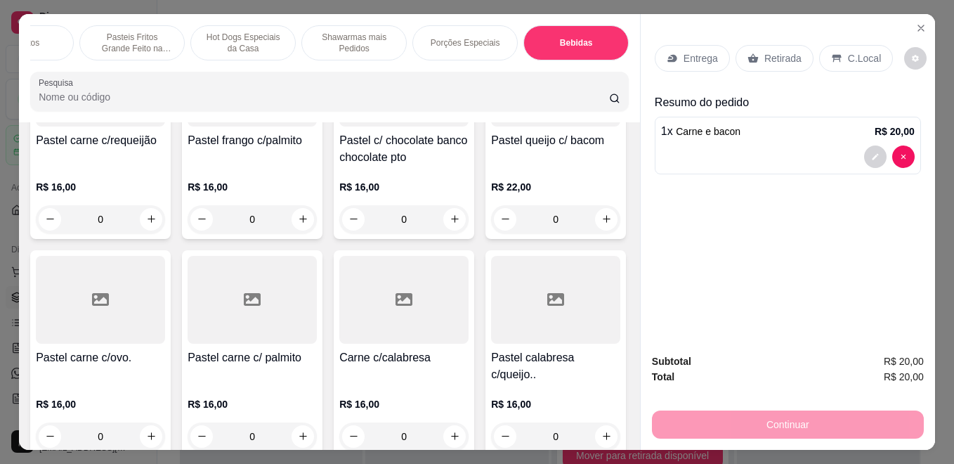
scroll to position [37, 0]
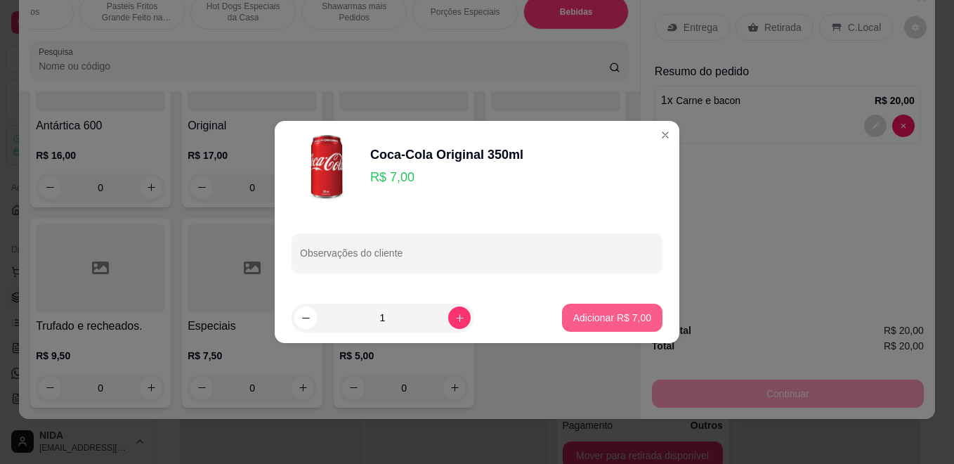
click at [609, 318] on p "Adicionar R$ 7,00" at bounding box center [612, 318] width 78 height 14
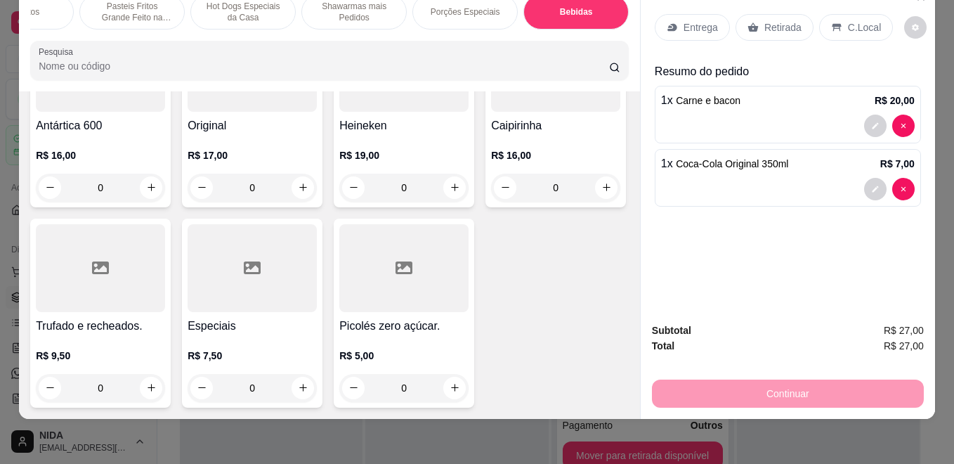
type input "1"
click at [781, 20] on p "Retirada" at bounding box center [783, 27] width 37 height 14
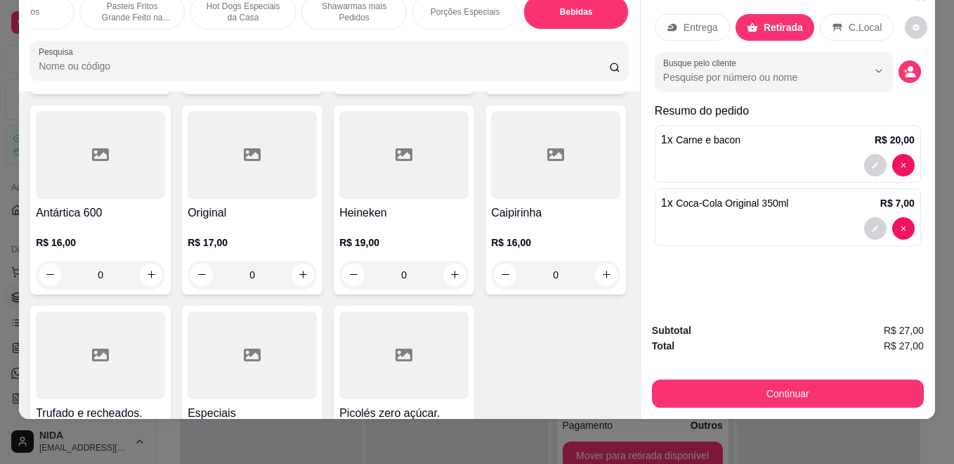
scroll to position [0, 0]
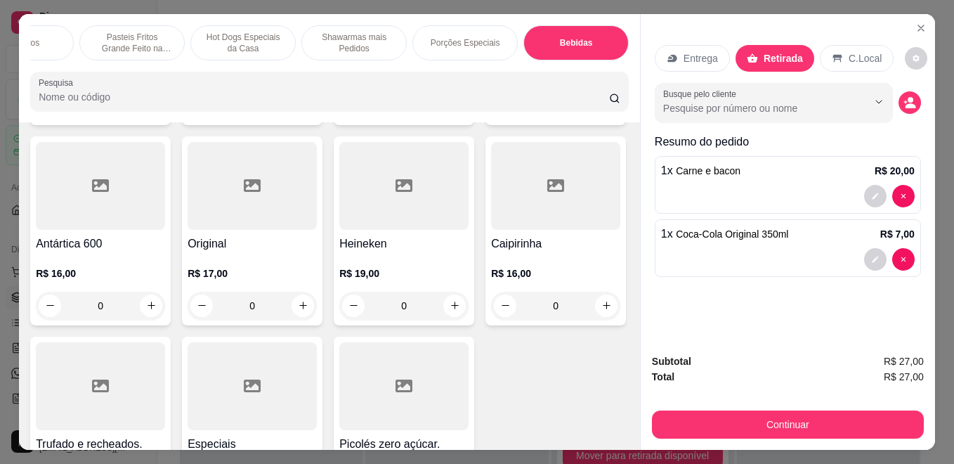
click at [129, 35] on p "Pasteis Fritos Grande Feito na Hora" at bounding box center [132, 43] width 82 height 22
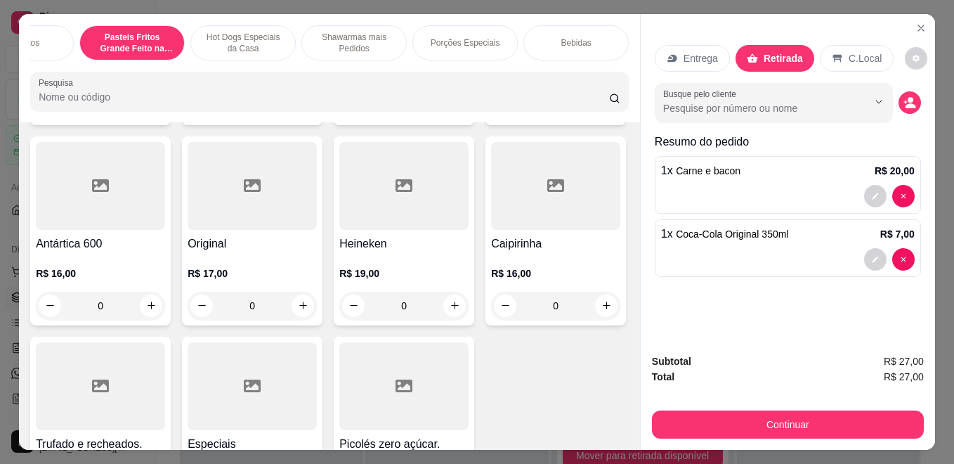
scroll to position [37, 0]
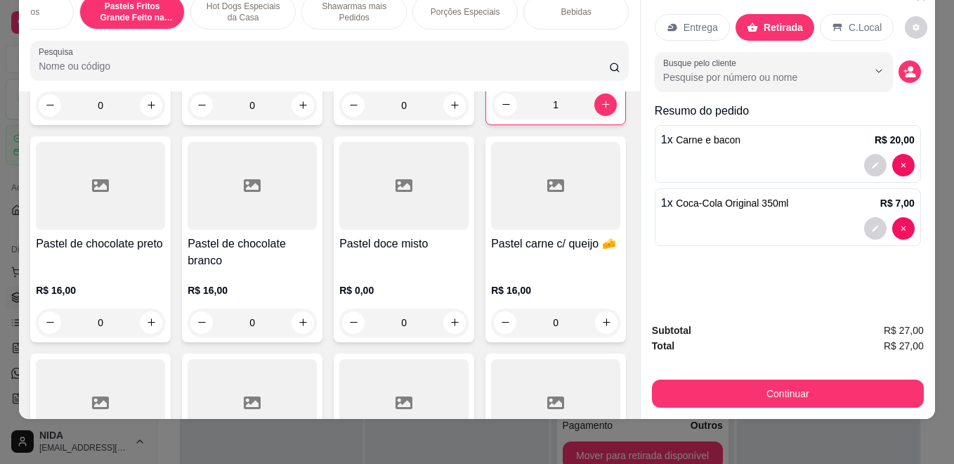
click at [825, 76] on div "Busque pelo cliente" at bounding box center [774, 71] width 238 height 39
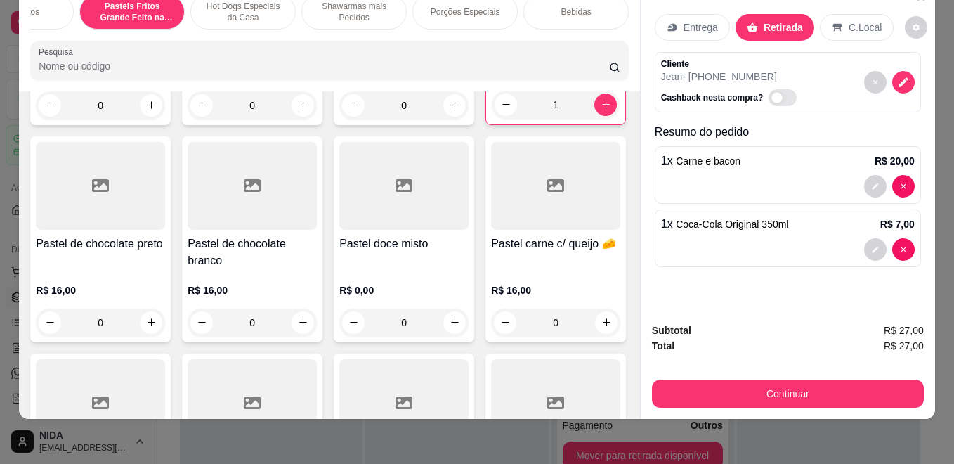
click at [720, 155] on span "Carne e bacon" at bounding box center [708, 160] width 65 height 11
click at [719, 175] on div at bounding box center [788, 186] width 254 height 22
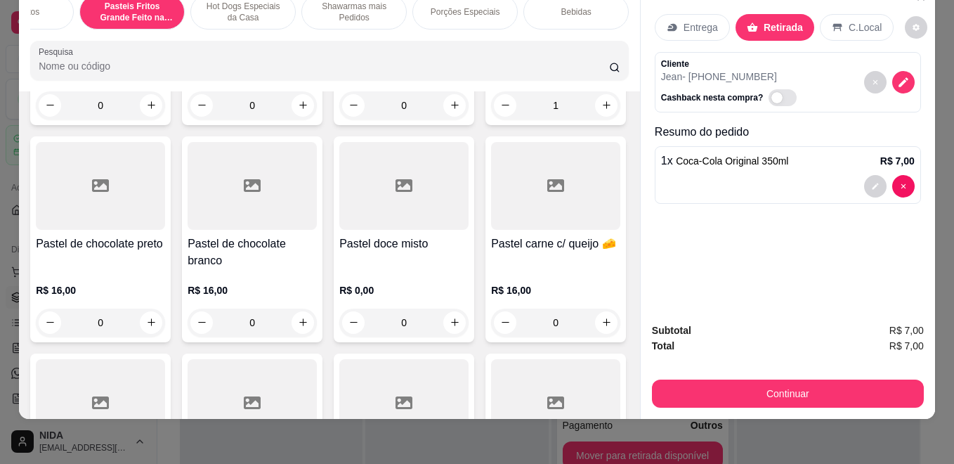
type input "0"
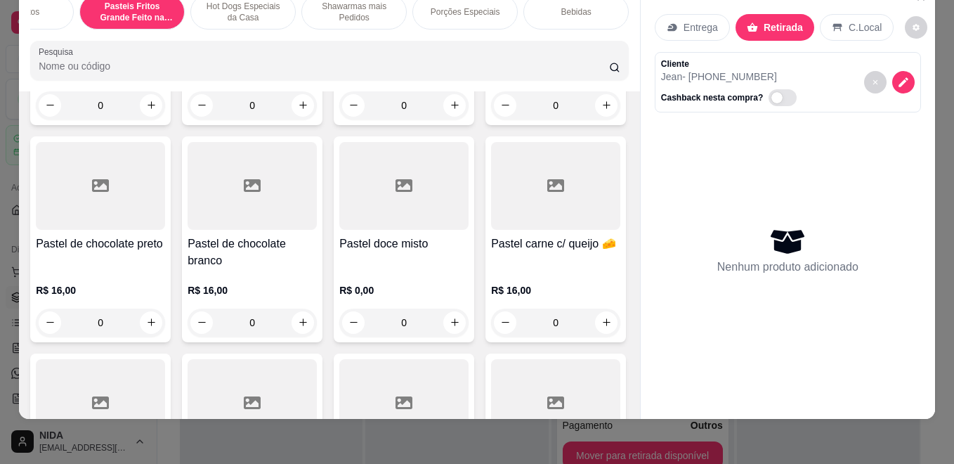
type input "0"
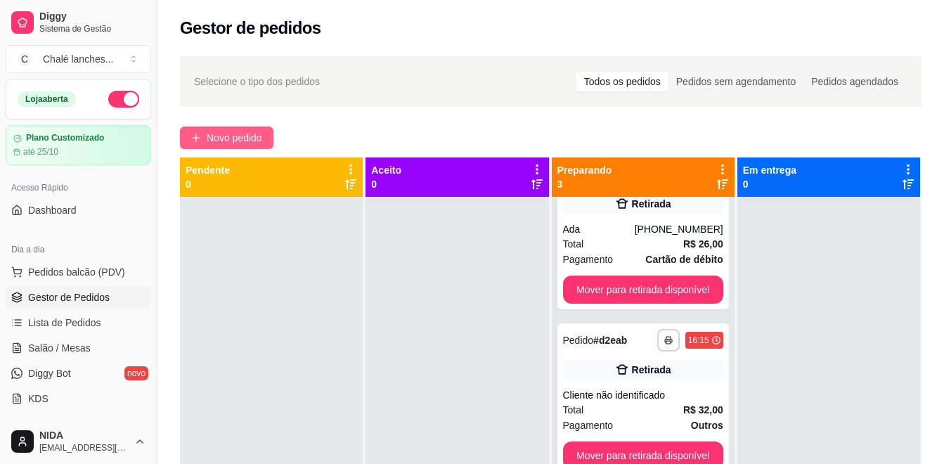
click at [219, 131] on span "Novo pedido" at bounding box center [235, 137] width 56 height 15
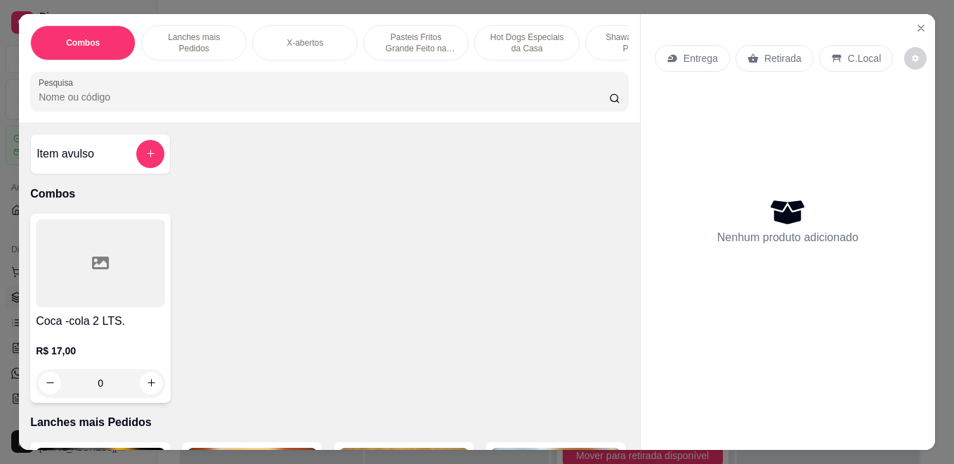
click at [406, 32] on p "Pasteis Fritos Grande Feito na Hora" at bounding box center [416, 43] width 82 height 22
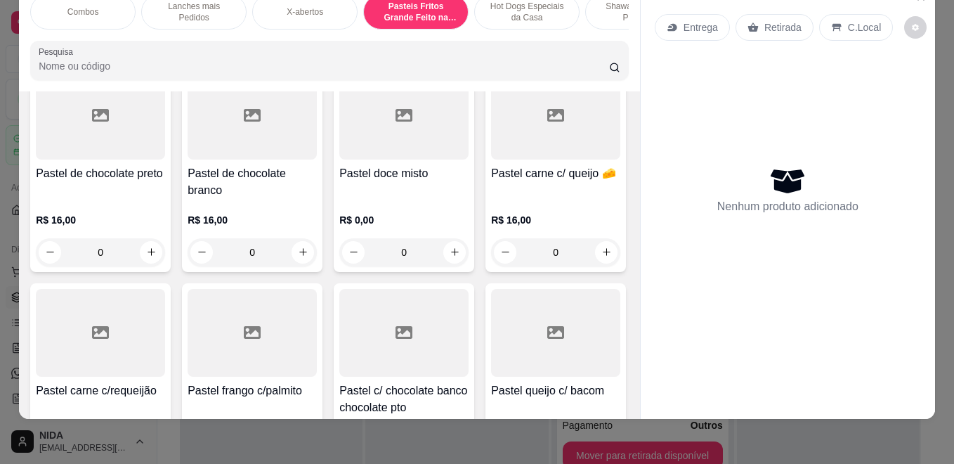
scroll to position [1609, 0]
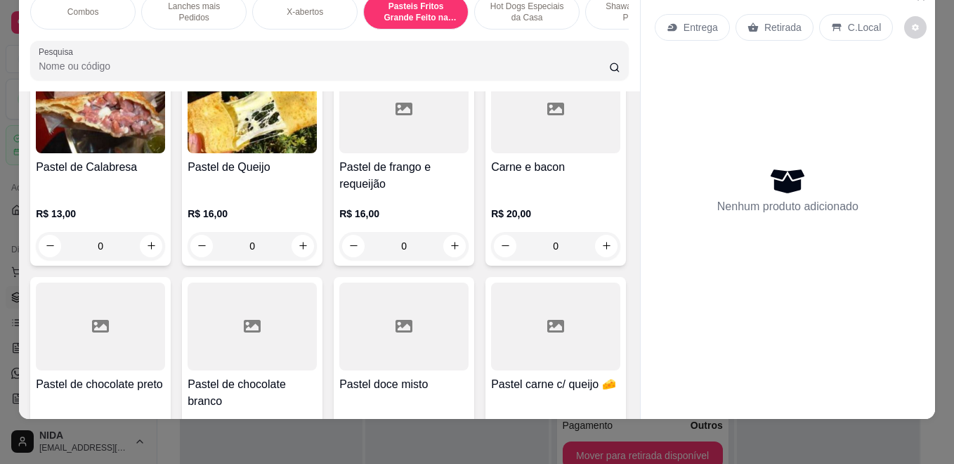
click at [86, 230] on div "Item avulso Combos Coca -cola 2 LTS. R$ 17,00 0 Lanches mais Pedidos Xis Salada…" at bounding box center [329, 255] width 621 height 328
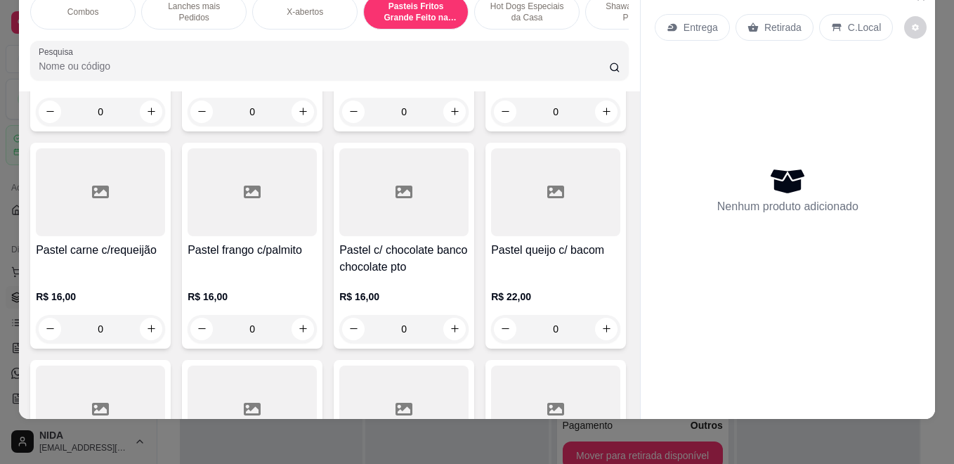
scroll to position [2101, 0]
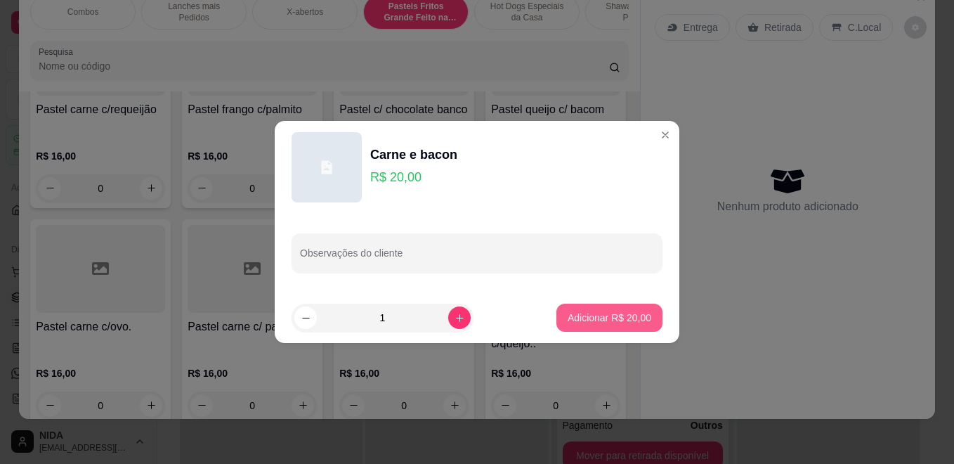
click at [628, 318] on p "Adicionar R$ 20,00" at bounding box center [610, 318] width 84 height 14
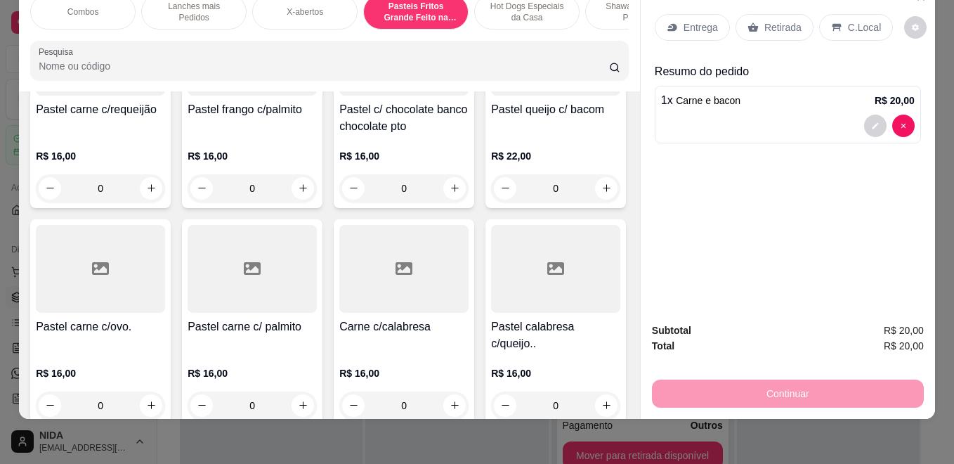
drag, startPoint x: 635, startPoint y: 189, endPoint x: 805, endPoint y: 73, distance: 205.9
click at [607, 18] on div "Combos Lanches mais Pedidos X-abertos Pasteis Fritos Grande Feito na Hora Hot D…" at bounding box center [477, 201] width 916 height 436
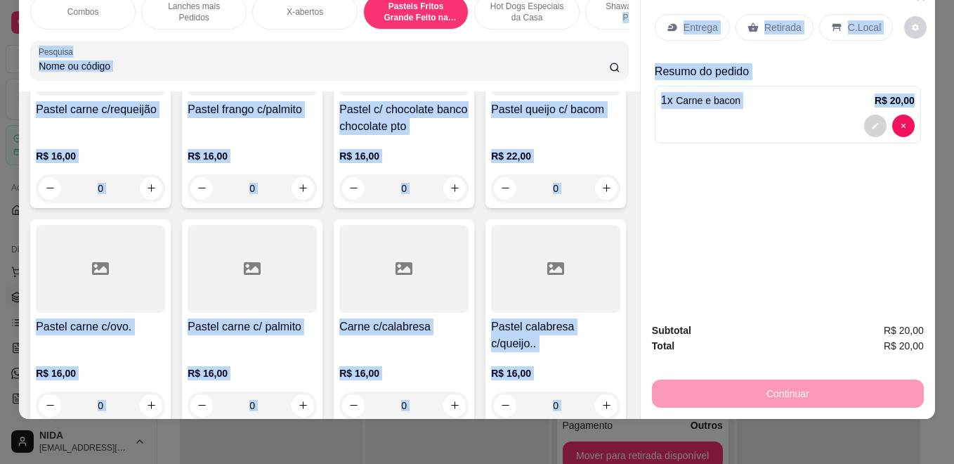
scroll to position [0, 284]
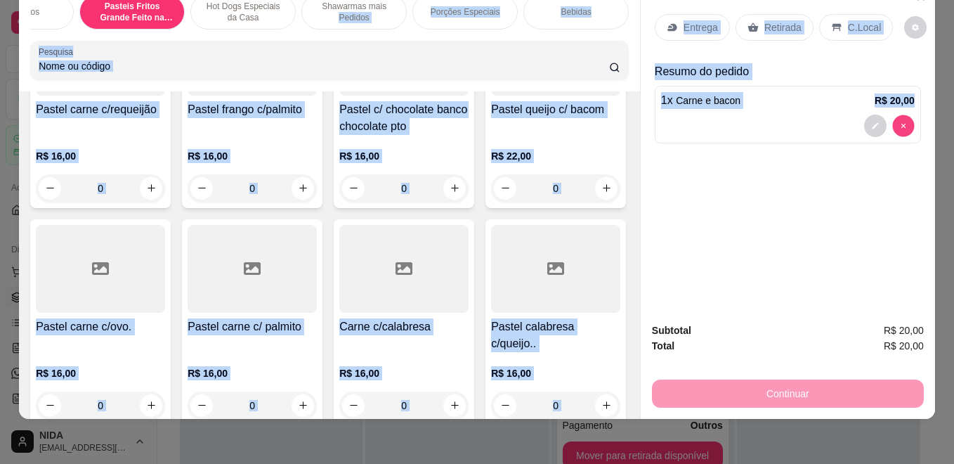
type input "0"
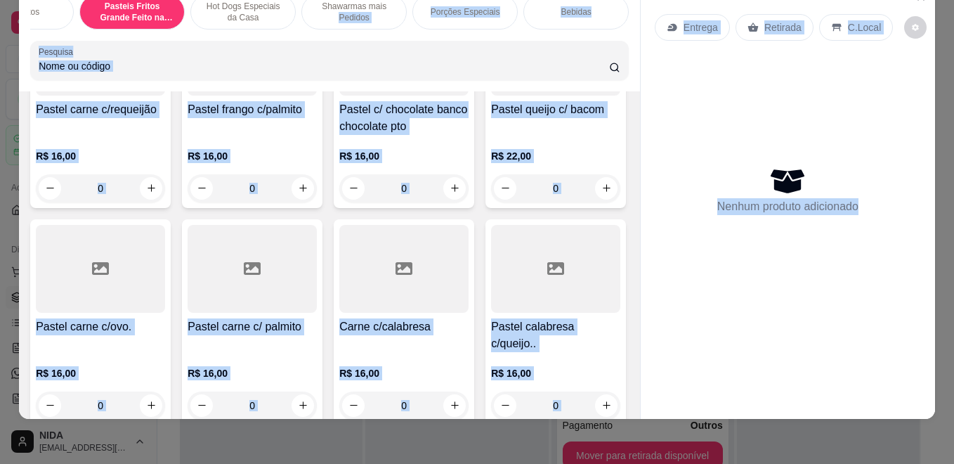
scroll to position [0, 0]
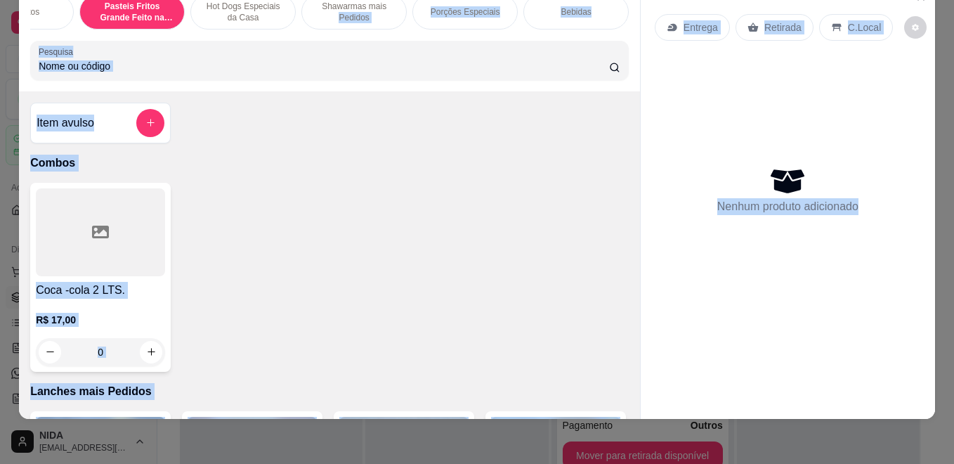
click at [641, 81] on div "Entrega Retirada C.Local Nenhum produto adicionado" at bounding box center [788, 189] width 294 height 413
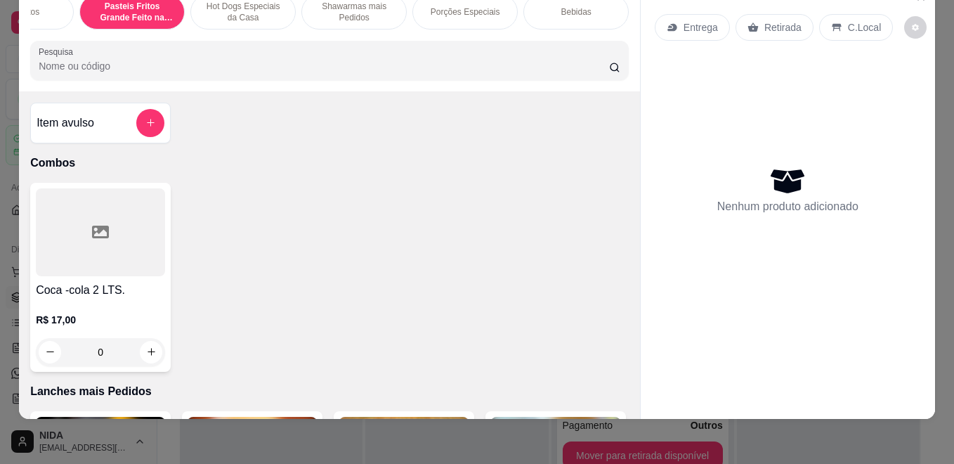
click at [706, 39] on div "Entrega Retirada C.Local" at bounding box center [788, 27] width 266 height 49
drag, startPoint x: 706, startPoint y: 39, endPoint x: 696, endPoint y: 57, distance: 20.1
click at [702, 52] on div "Nenhum produto adicionado" at bounding box center [788, 190] width 266 height 276
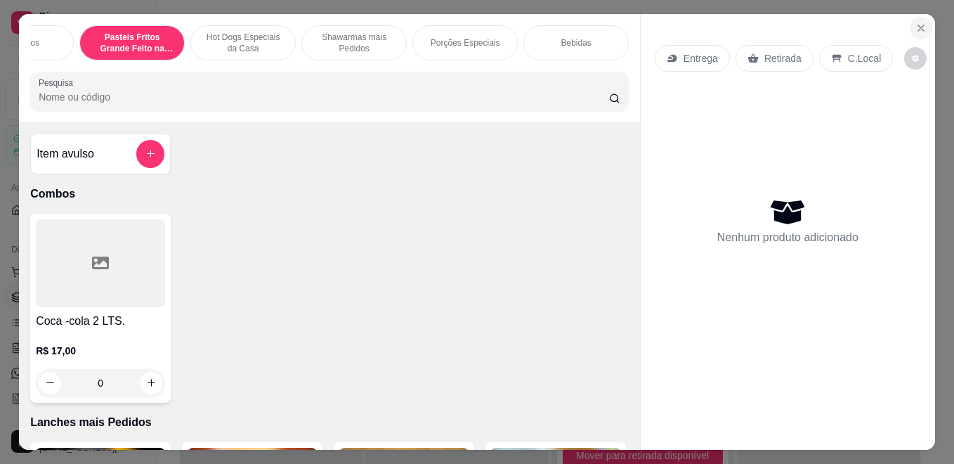
click at [919, 22] on icon "Close" at bounding box center [921, 27] width 11 height 11
